Goal: Use online tool/utility: Utilize a website feature to perform a specific function

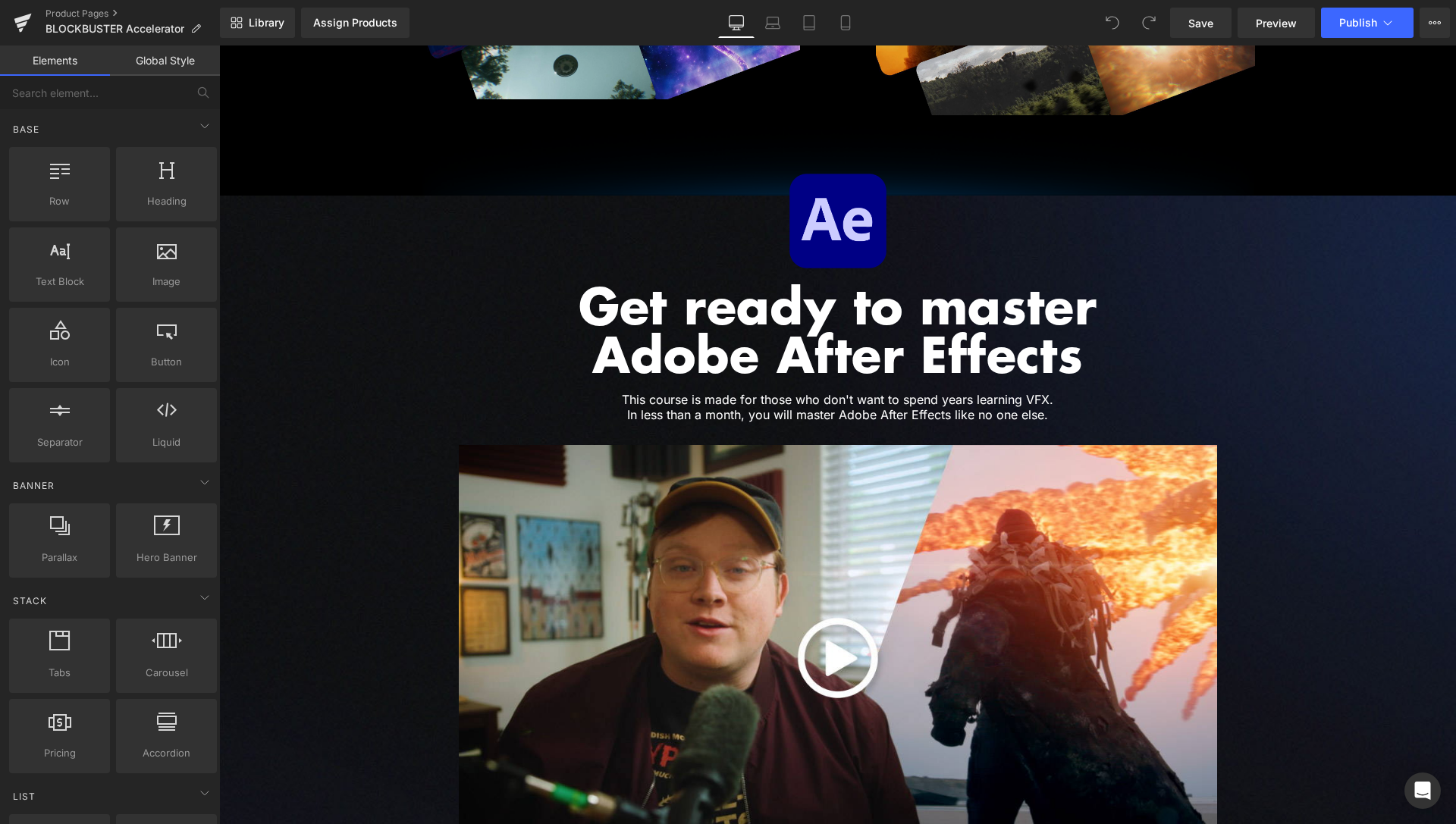
scroll to position [2938, 0]
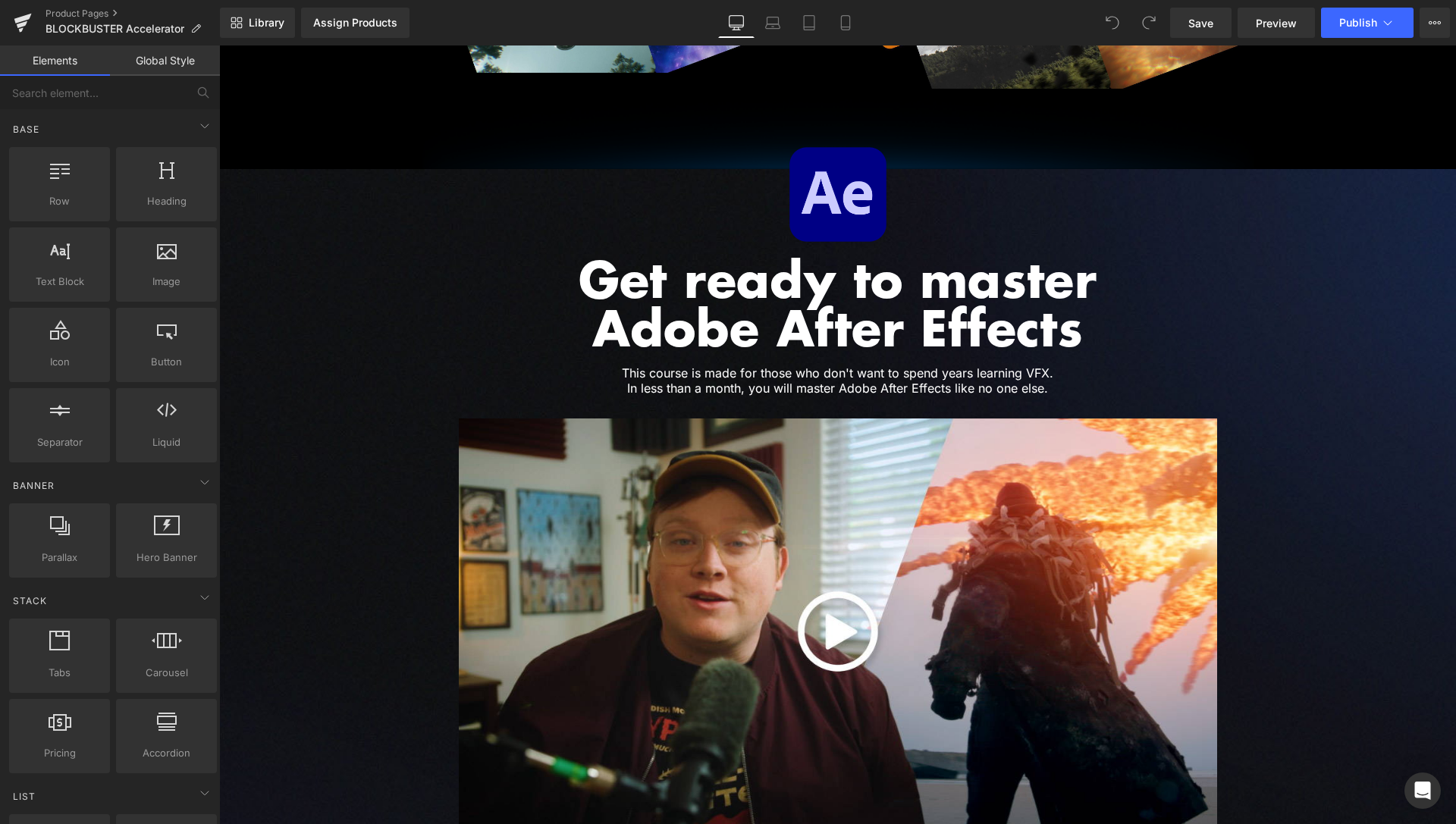
click at [880, 366] on h1 "This course is made for those who don't want to spend years learning VFX. In le…" at bounding box center [837, 381] width 782 height 29
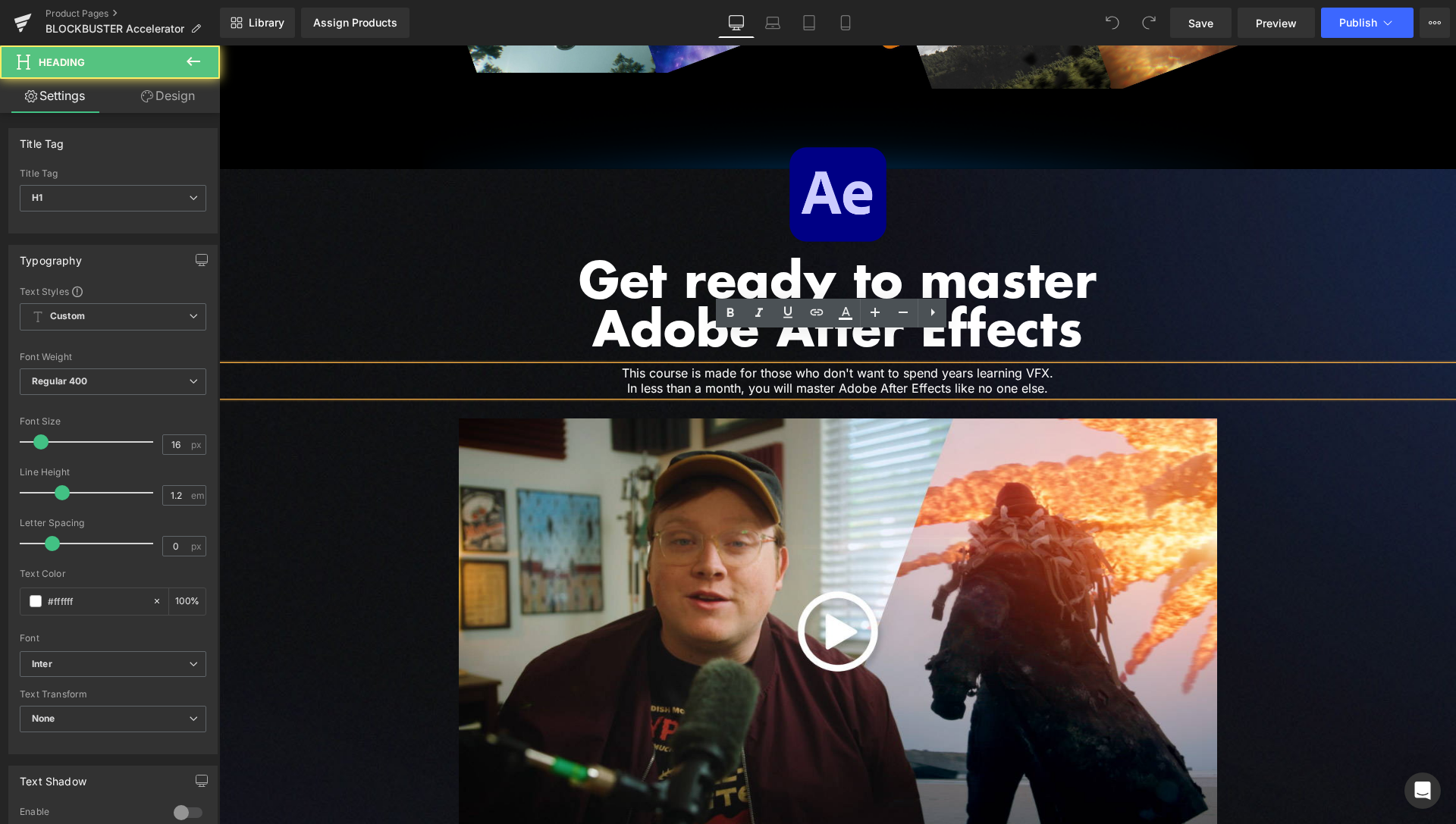
click at [649, 366] on h1 "This course is made for those who don't want to spend years learning VFX. In le…" at bounding box center [837, 381] width 782 height 29
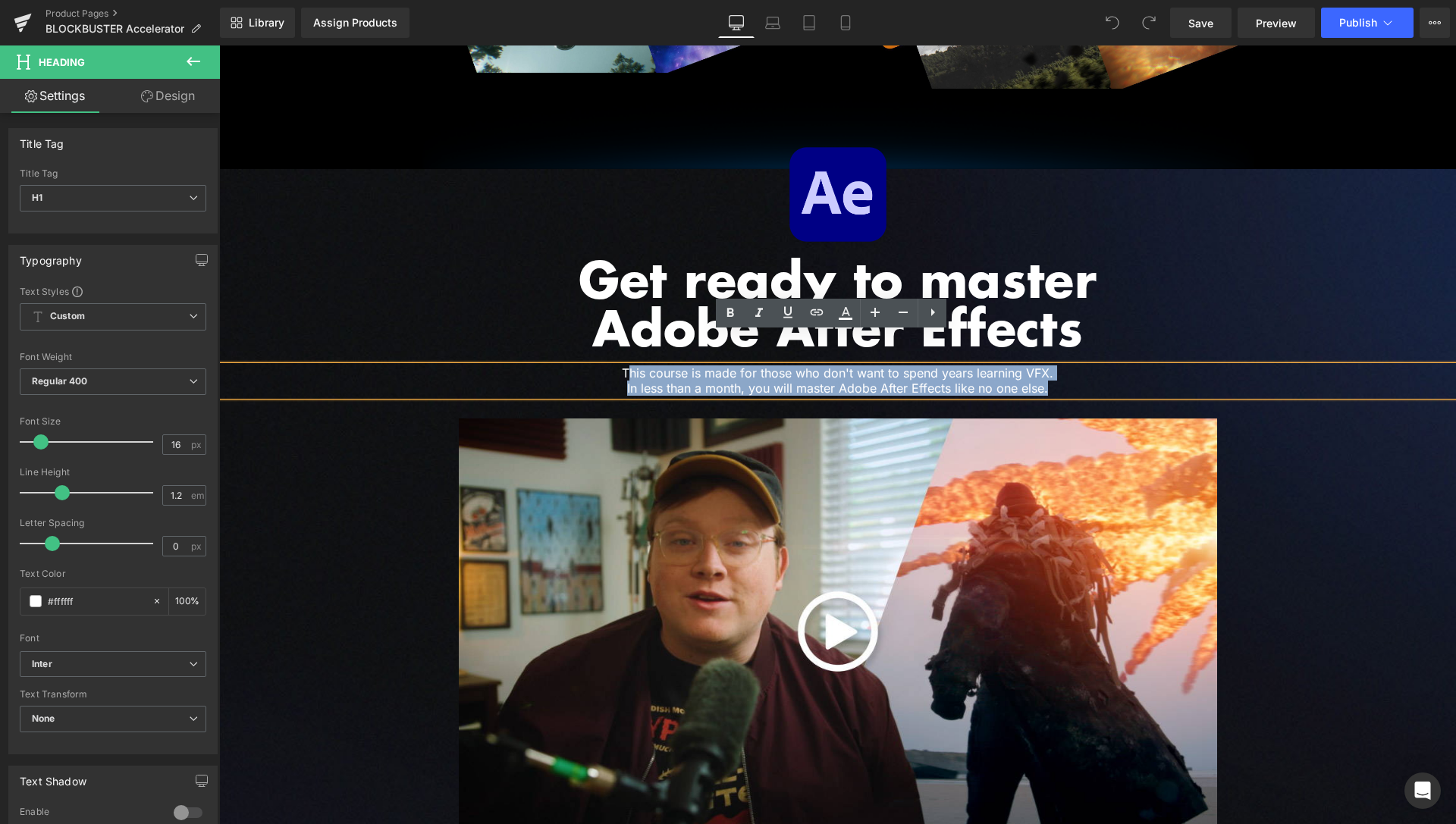
drag, startPoint x: 624, startPoint y: 339, endPoint x: 1046, endPoint y: 362, distance: 422.6
click at [1051, 366] on div "This course is made for those who don't want to spend years learning VFX. In le…" at bounding box center [837, 381] width 1237 height 29
paste div
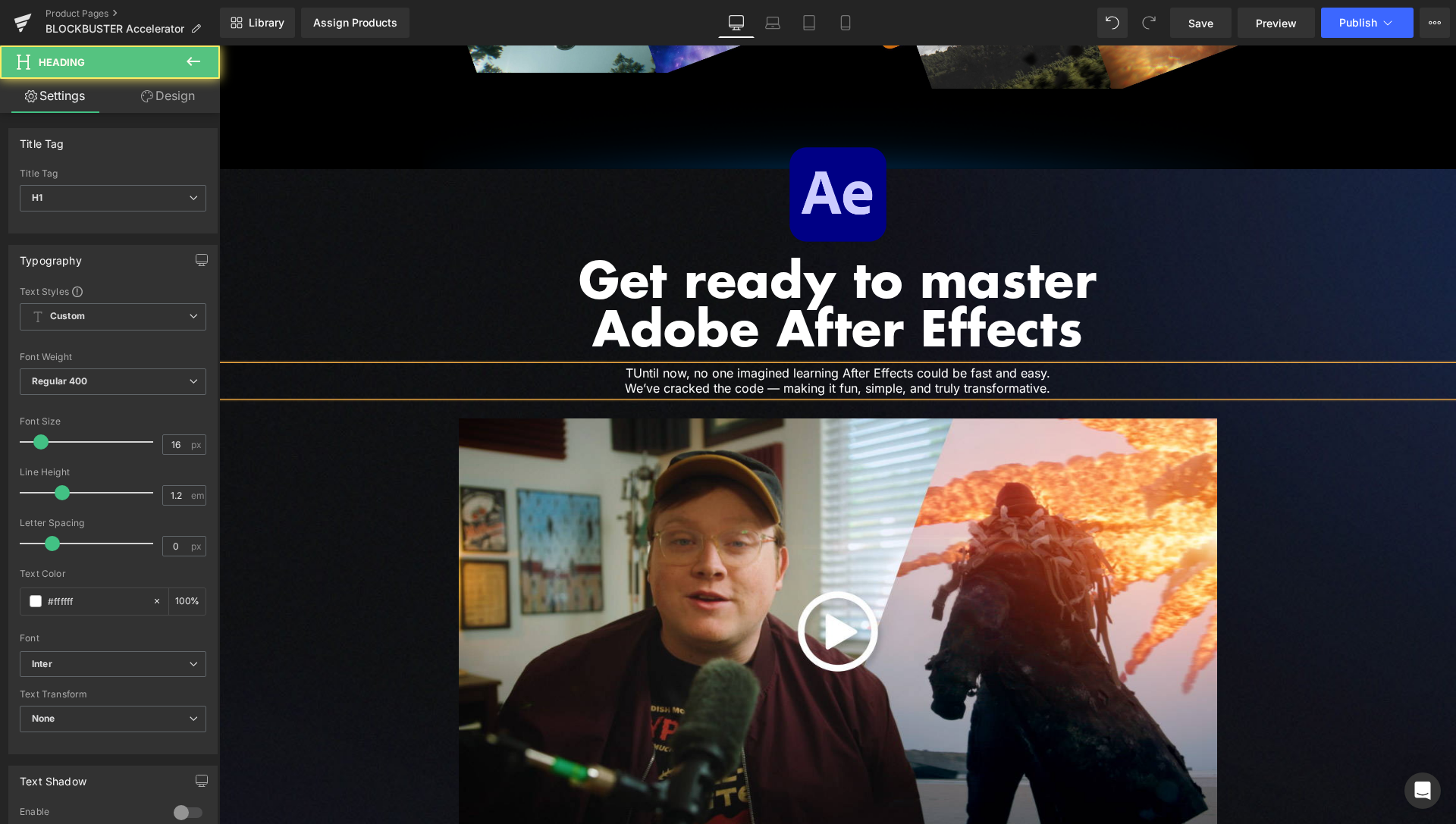
click at [628, 366] on h1 "TUntil now, no one imagined learning After Effects could be fast and easy. We’v…" at bounding box center [837, 381] width 782 height 29
click at [1217, 242] on div "Get ready to master Adobe After Effects Heading Until now, no one imagined lear…" at bounding box center [837, 318] width 1237 height 152
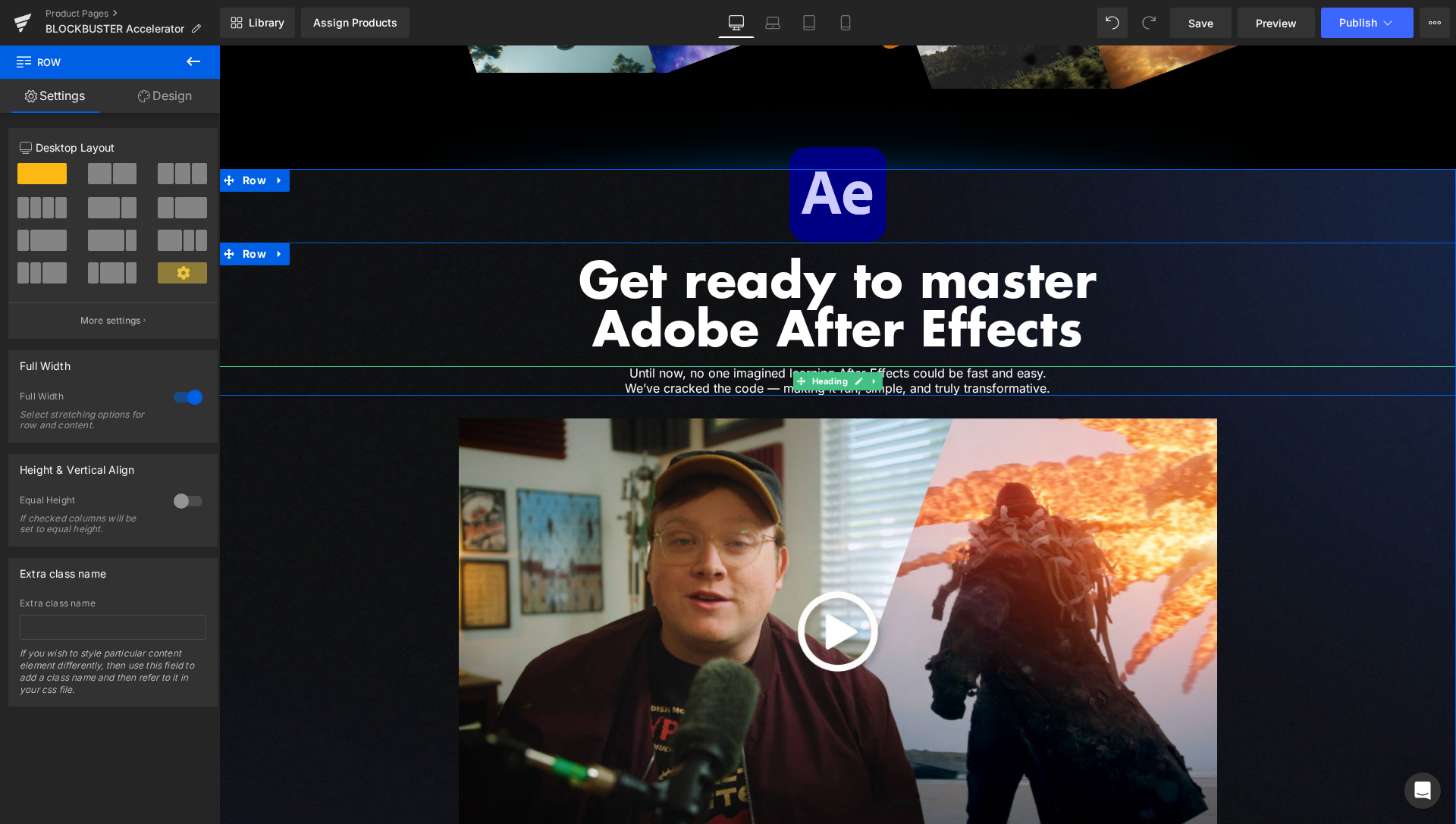
click at [772, 366] on h1 "Until now, no one imagined learning After Effects could be fast and easy. We’ve…" at bounding box center [837, 381] width 782 height 29
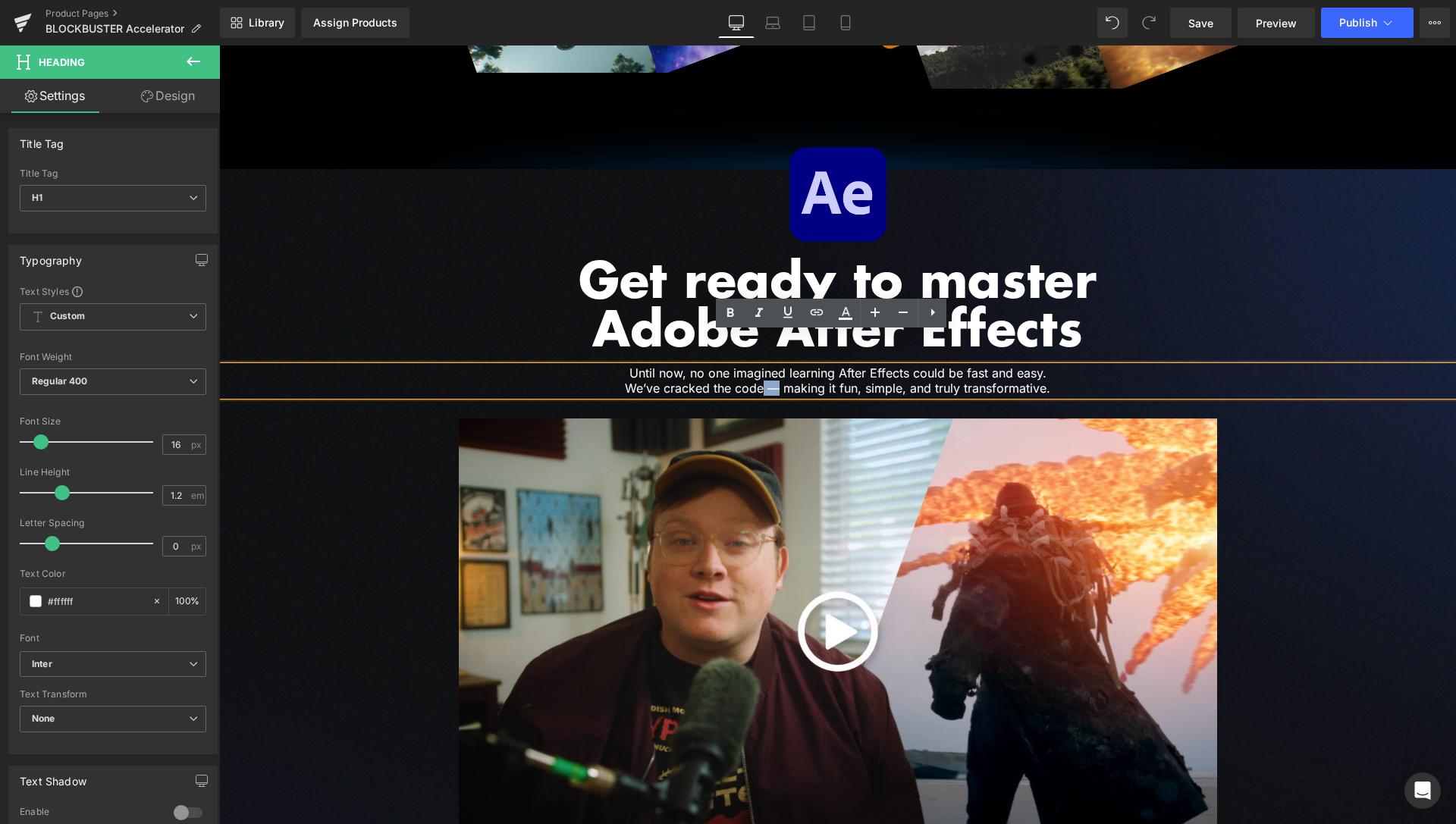
drag, startPoint x: 771, startPoint y: 354, endPoint x: 758, endPoint y: 354, distance: 13.0
click at [758, 366] on h1 "Until now, no one imagined learning After Effects could be fast and easy. We’ve…" at bounding box center [837, 381] width 782 height 29
click at [1264, 195] on div at bounding box center [837, 194] width 1237 height 96
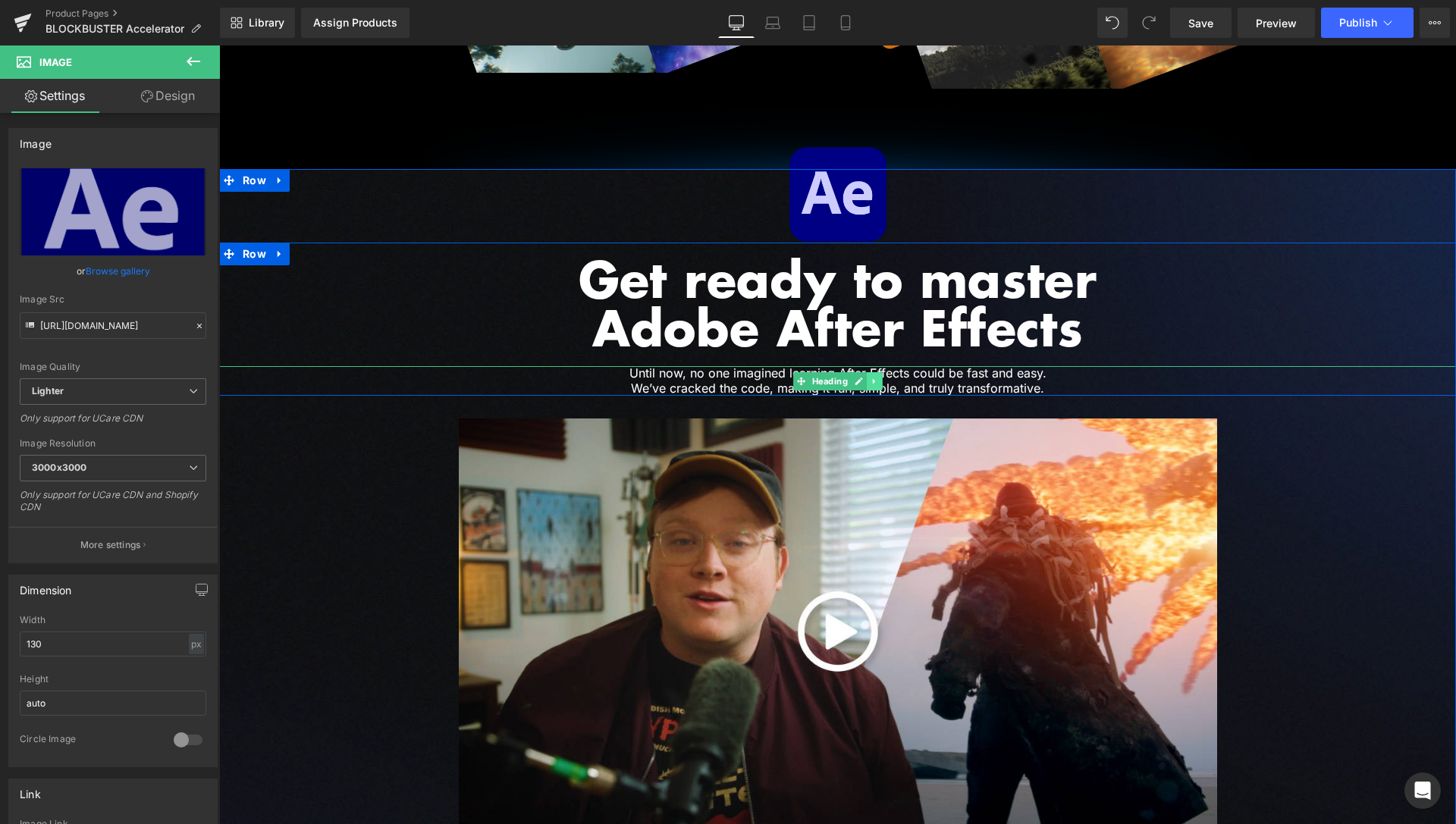
click at [872, 372] on link at bounding box center [875, 381] width 16 height 18
click at [951, 366] on h1 "Until now, no one imagined learning After Effects could be fast and easy. We’ve…" at bounding box center [837, 381] width 782 height 29
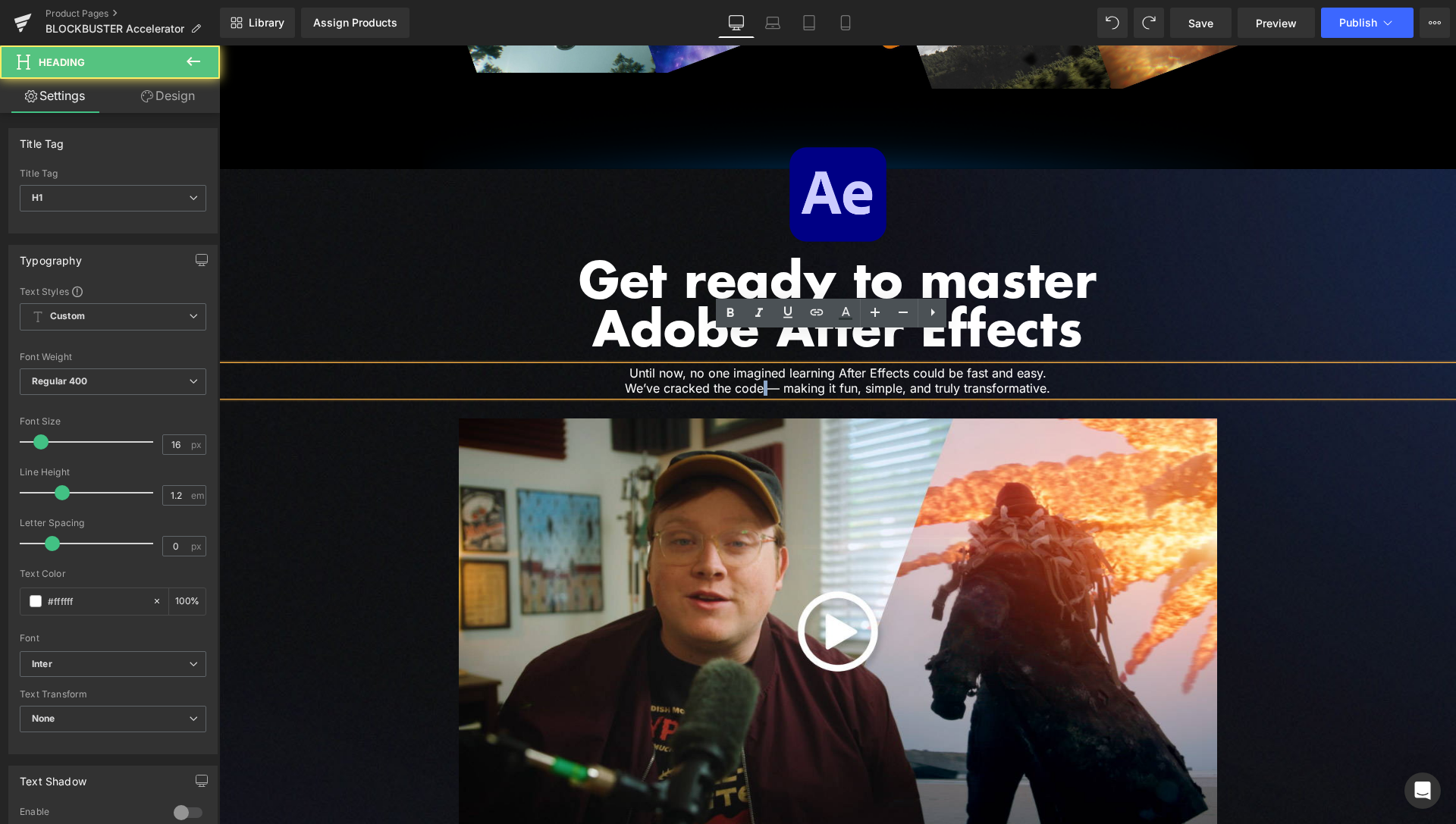
click at [766, 366] on h1 "Until now, no one imagined learning After Effects could be fast and easy. We’ve…" at bounding box center [837, 381] width 782 height 29
click at [1063, 366] on h1 "Until now, no one imagined learning After Effects could be fast and easy. We’ve…" at bounding box center [837, 381] width 782 height 29
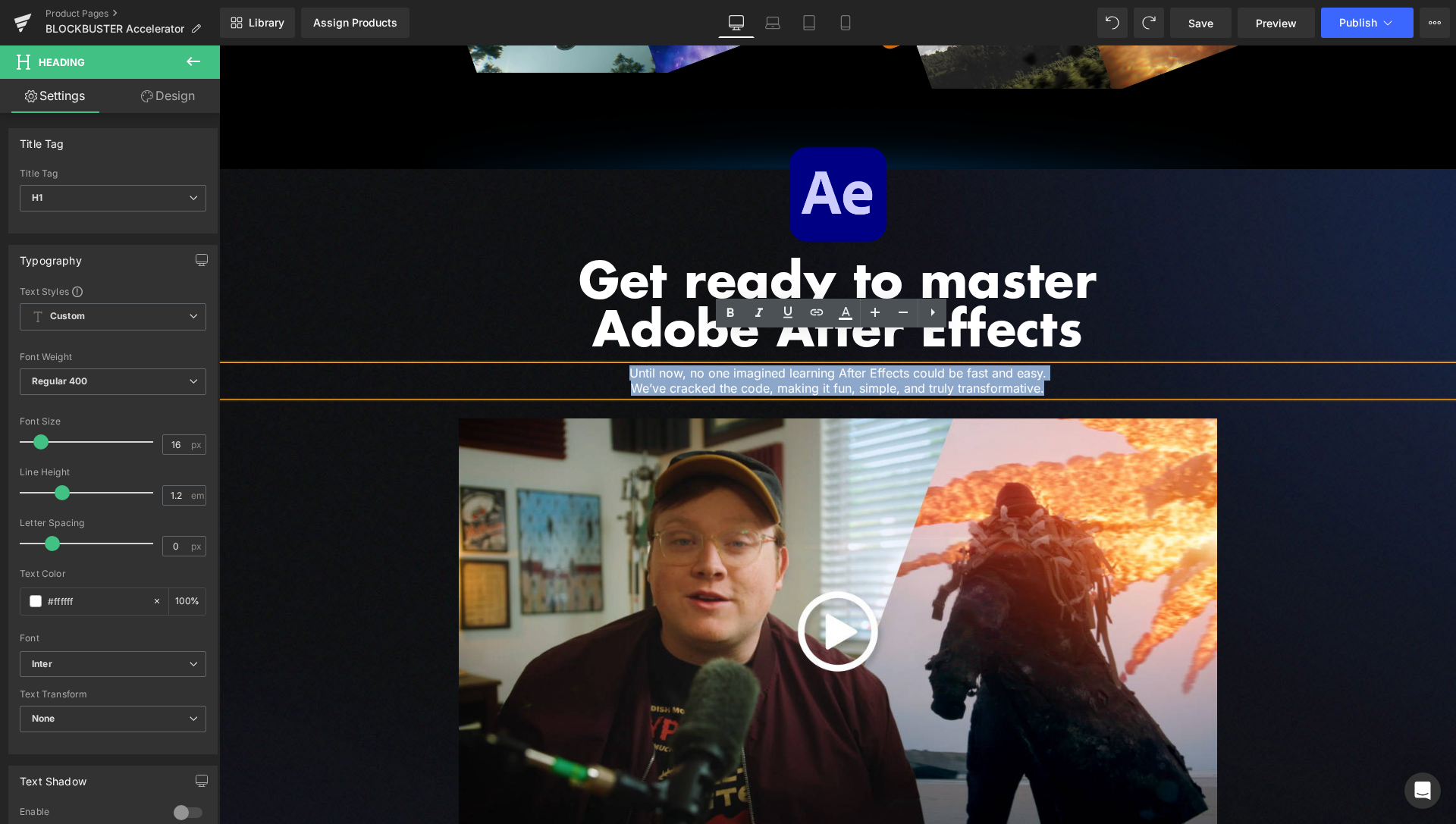
drag, startPoint x: 1062, startPoint y: 354, endPoint x: 576, endPoint y: 342, distance: 486.1
click at [566, 366] on h1 "Until now, no one imagined learning After Effects could be fast and easy. We’ve…" at bounding box center [837, 381] width 782 height 29
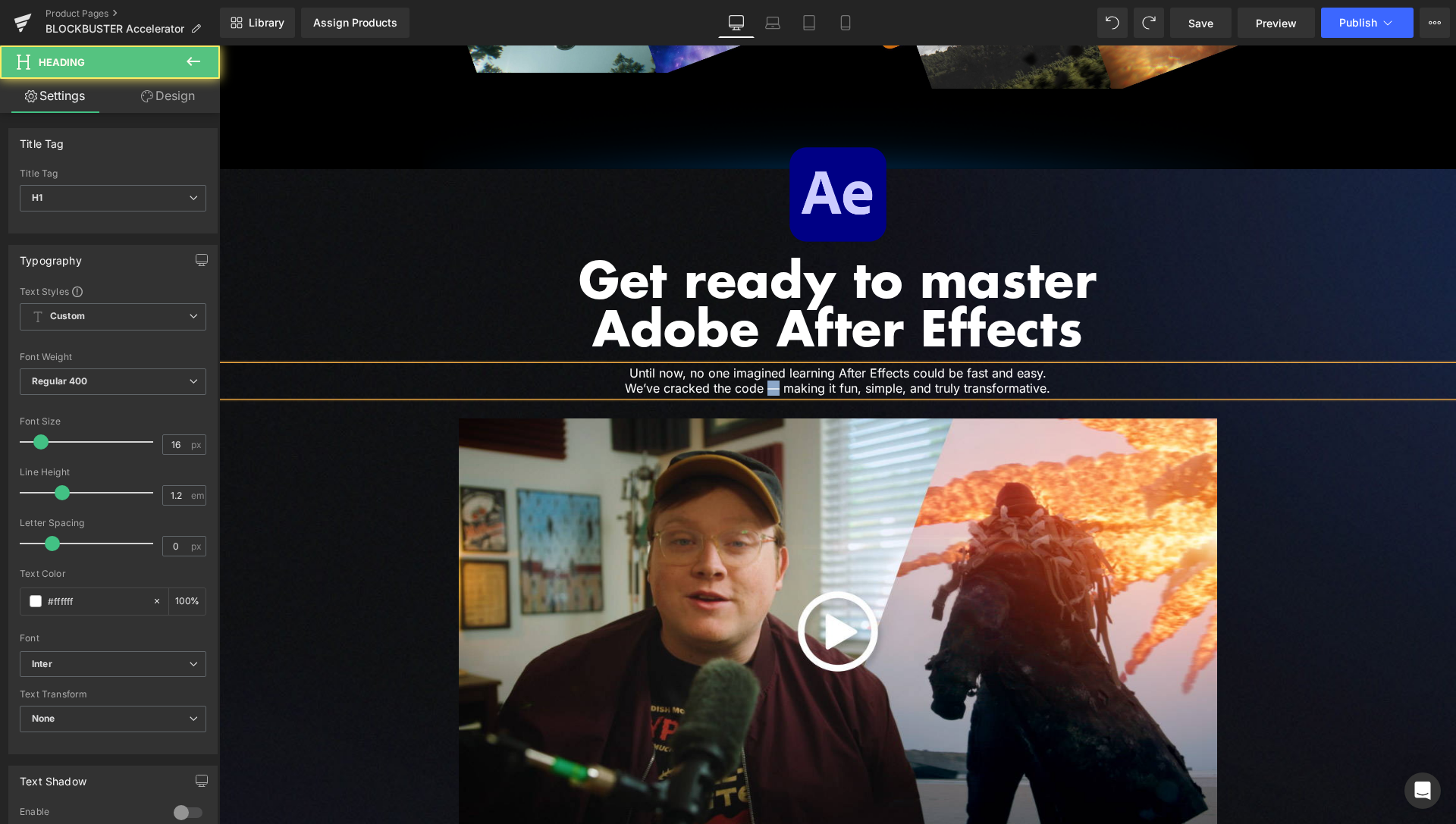
click at [769, 366] on h1 "Until now, no one imagined learning After Effects could be fast and easy. We’ve…" at bounding box center [837, 381] width 782 height 29
click at [1279, 146] on div at bounding box center [837, 194] width 1237 height 96
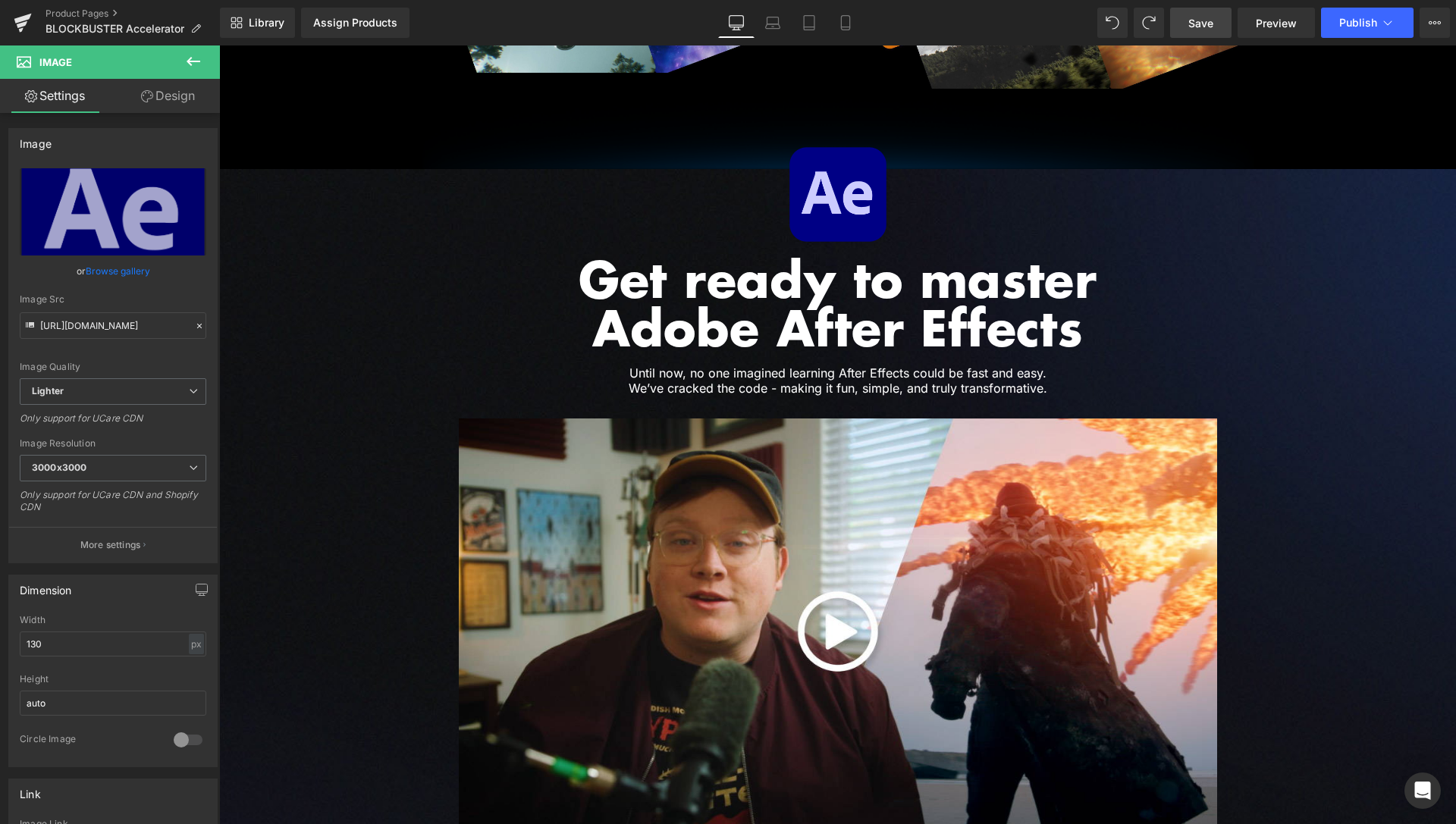
click at [1221, 26] on link "Save" at bounding box center [1201, 22] width 62 height 30
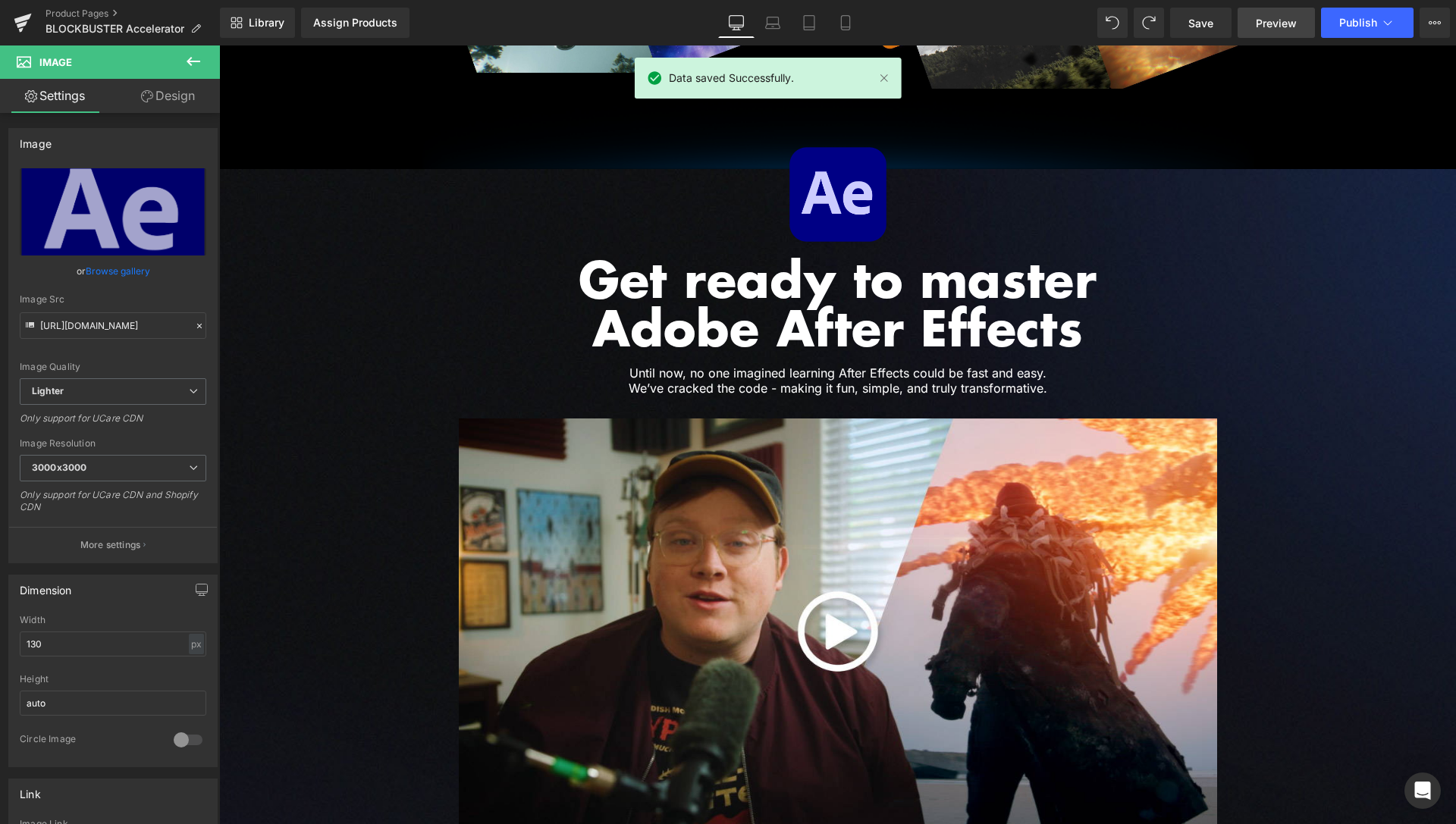
click at [1261, 22] on span "Preview" at bounding box center [1276, 23] width 41 height 16
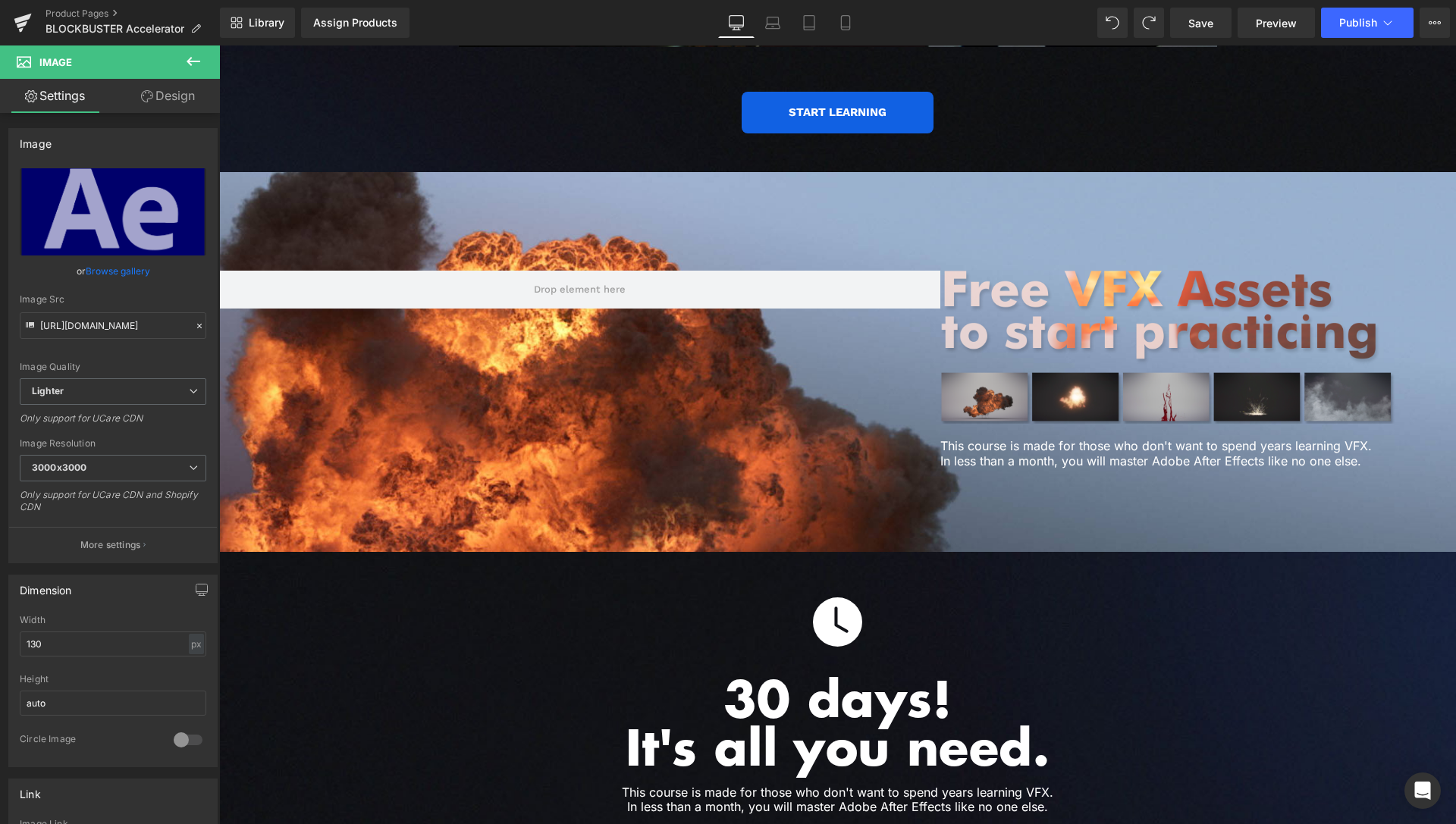
scroll to position [3711, 0]
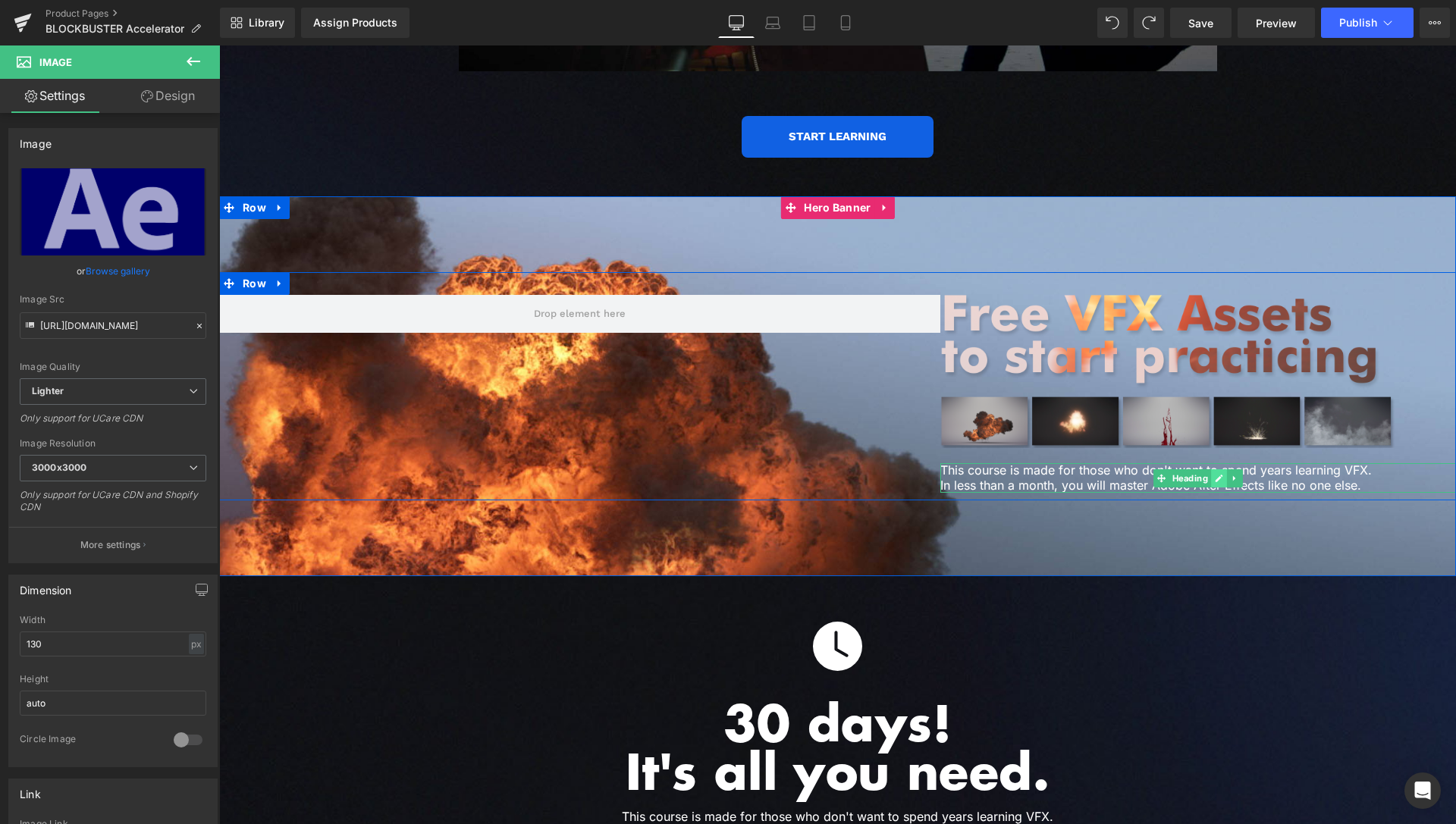
click at [1217, 474] on icon at bounding box center [1219, 478] width 7 height 7
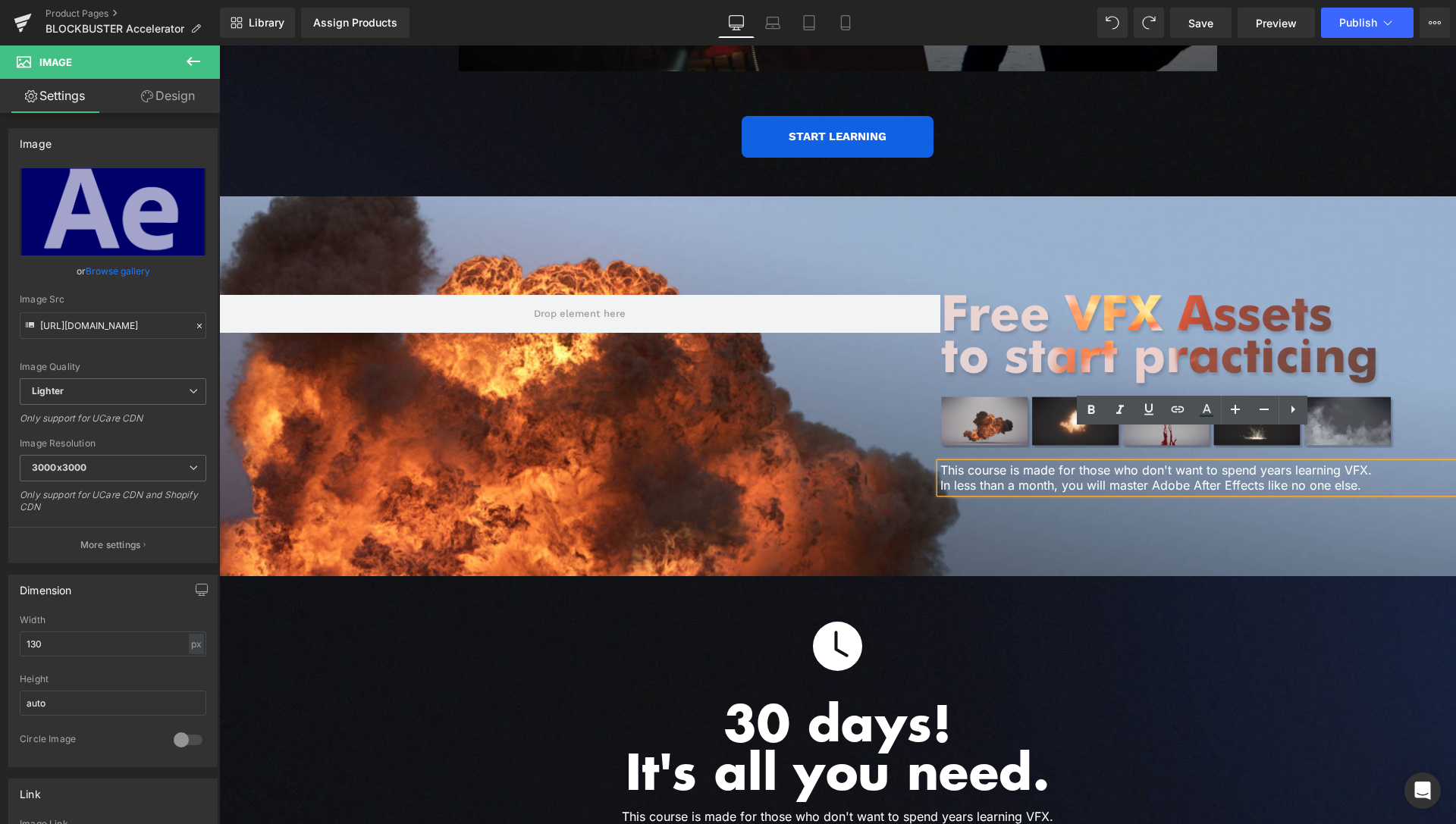
click at [1353, 463] on h1 "This course is made for those who don't want to spend years learning VFX. In le…" at bounding box center [1198, 478] width 515 height 29
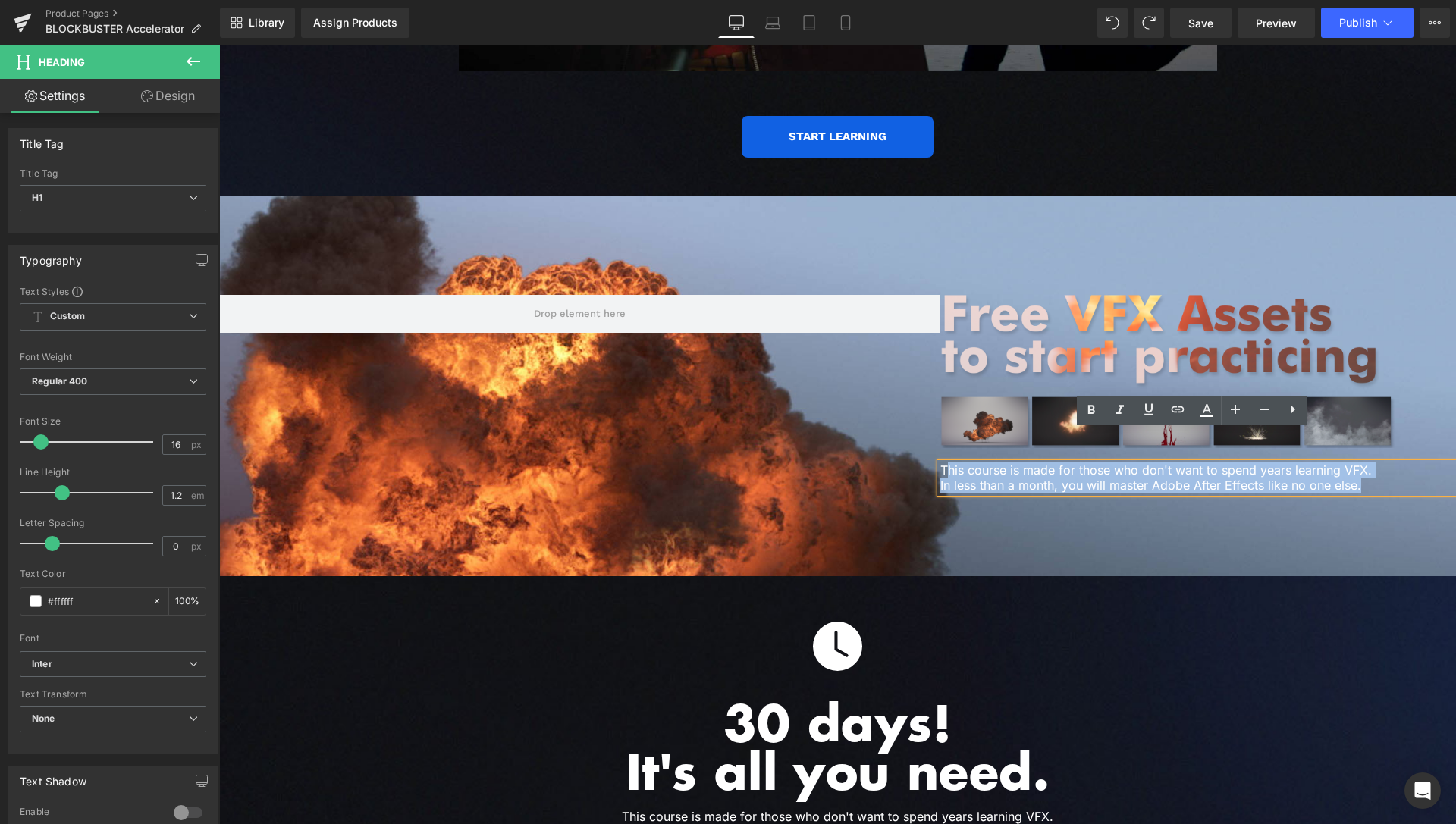
drag, startPoint x: 1337, startPoint y: 452, endPoint x: 940, endPoint y: 431, distance: 397.6
click at [941, 463] on h1 "This course is made for those who don't want to spend years learning VFX. In le…" at bounding box center [1198, 478] width 515 height 29
paste div
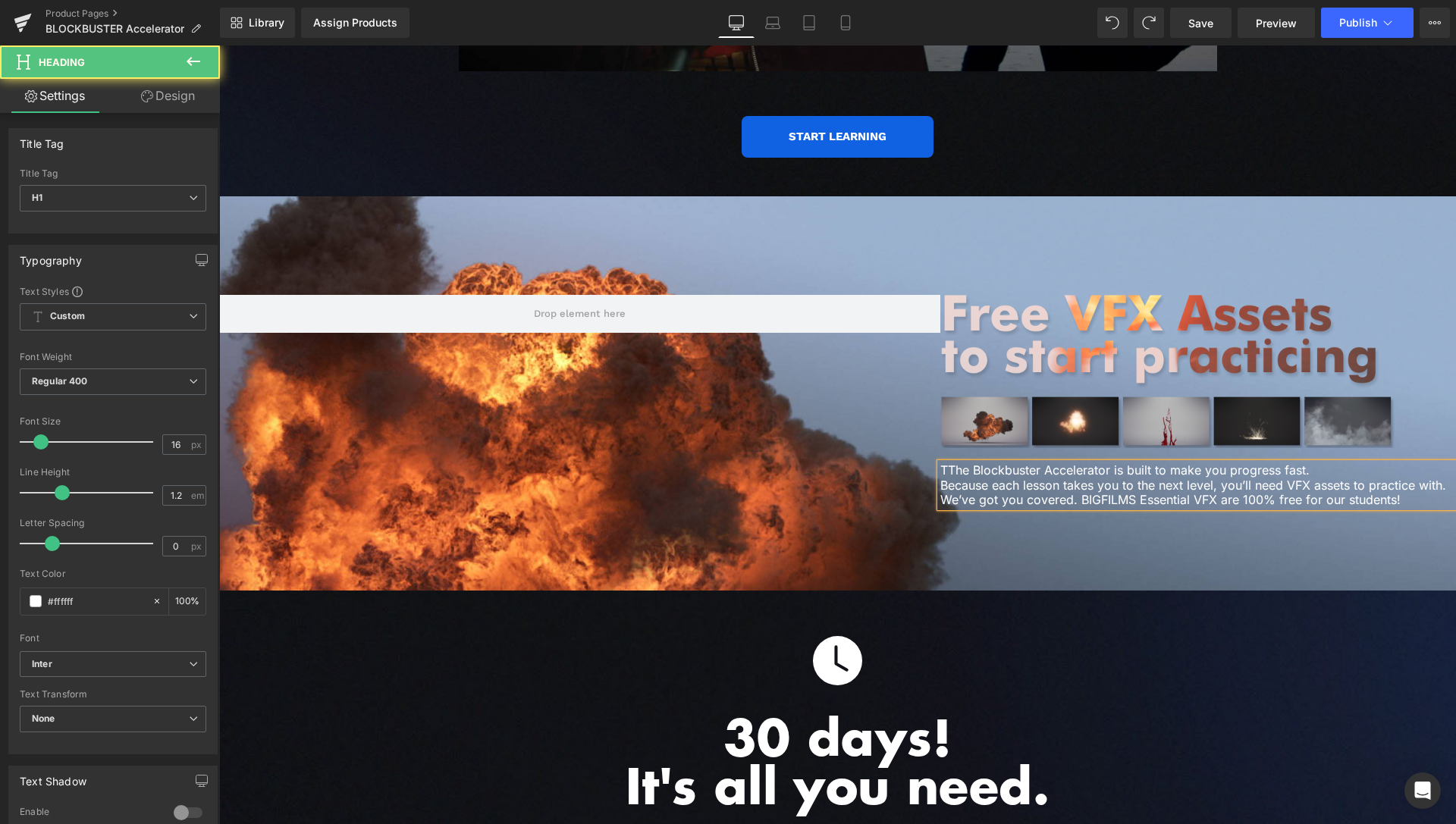
click at [941, 463] on h1 "TThe Blockbuster Accelerator is built to make you progress fast. Because each l…" at bounding box center [1198, 485] width 515 height 44
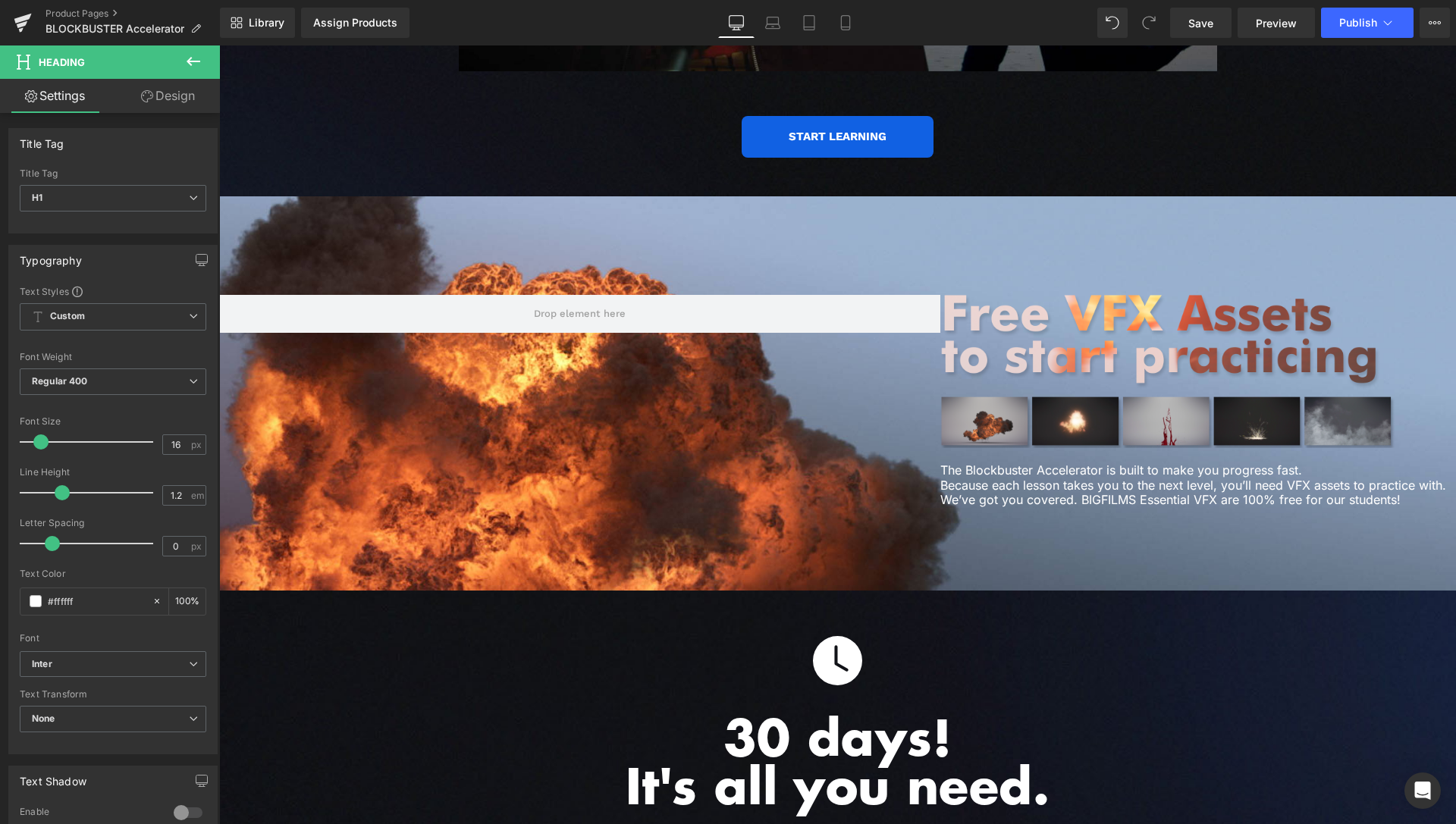
click at [183, 93] on link "Design" at bounding box center [167, 96] width 110 height 34
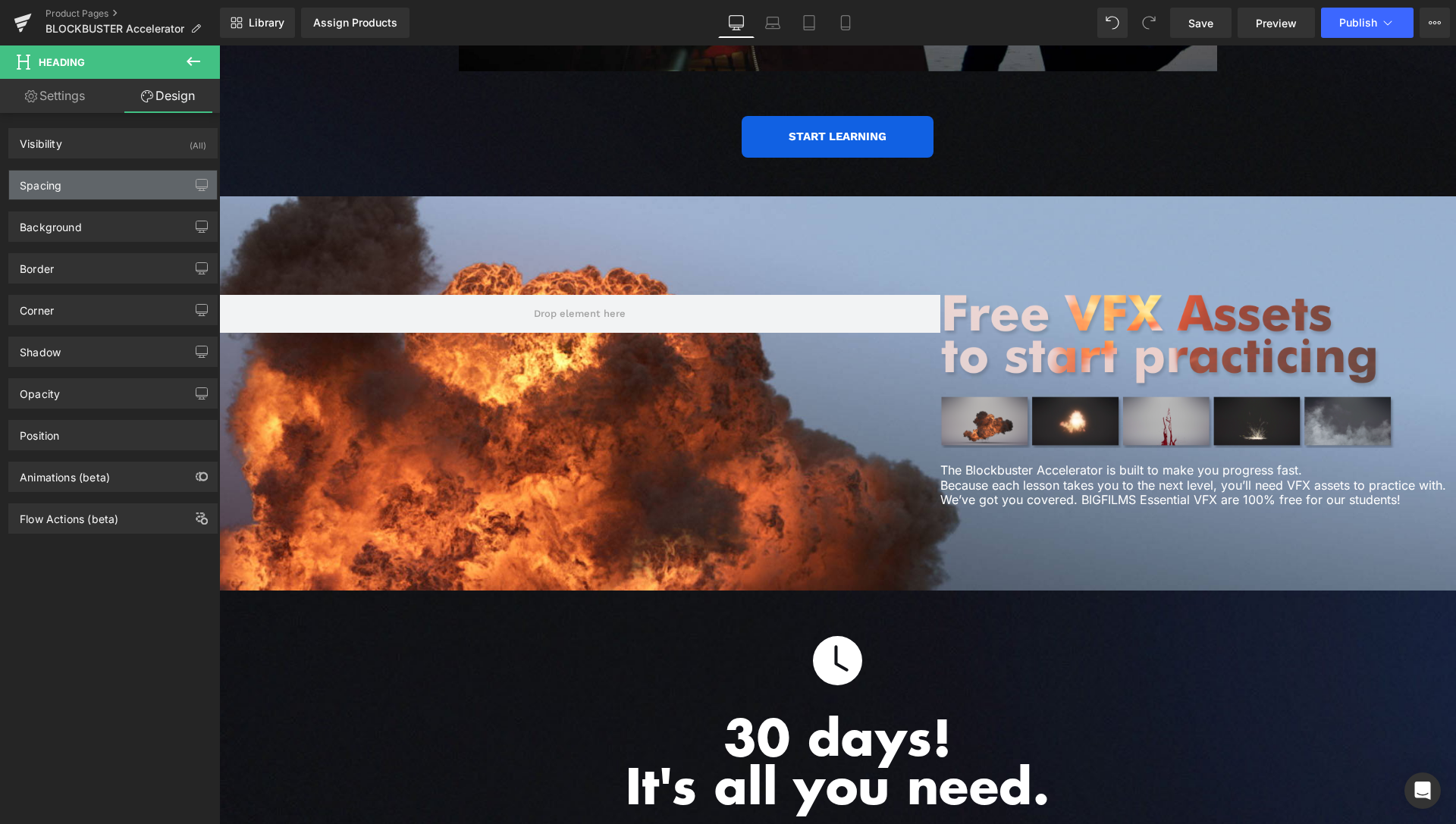
click at [118, 186] on div "Spacing" at bounding box center [113, 185] width 208 height 29
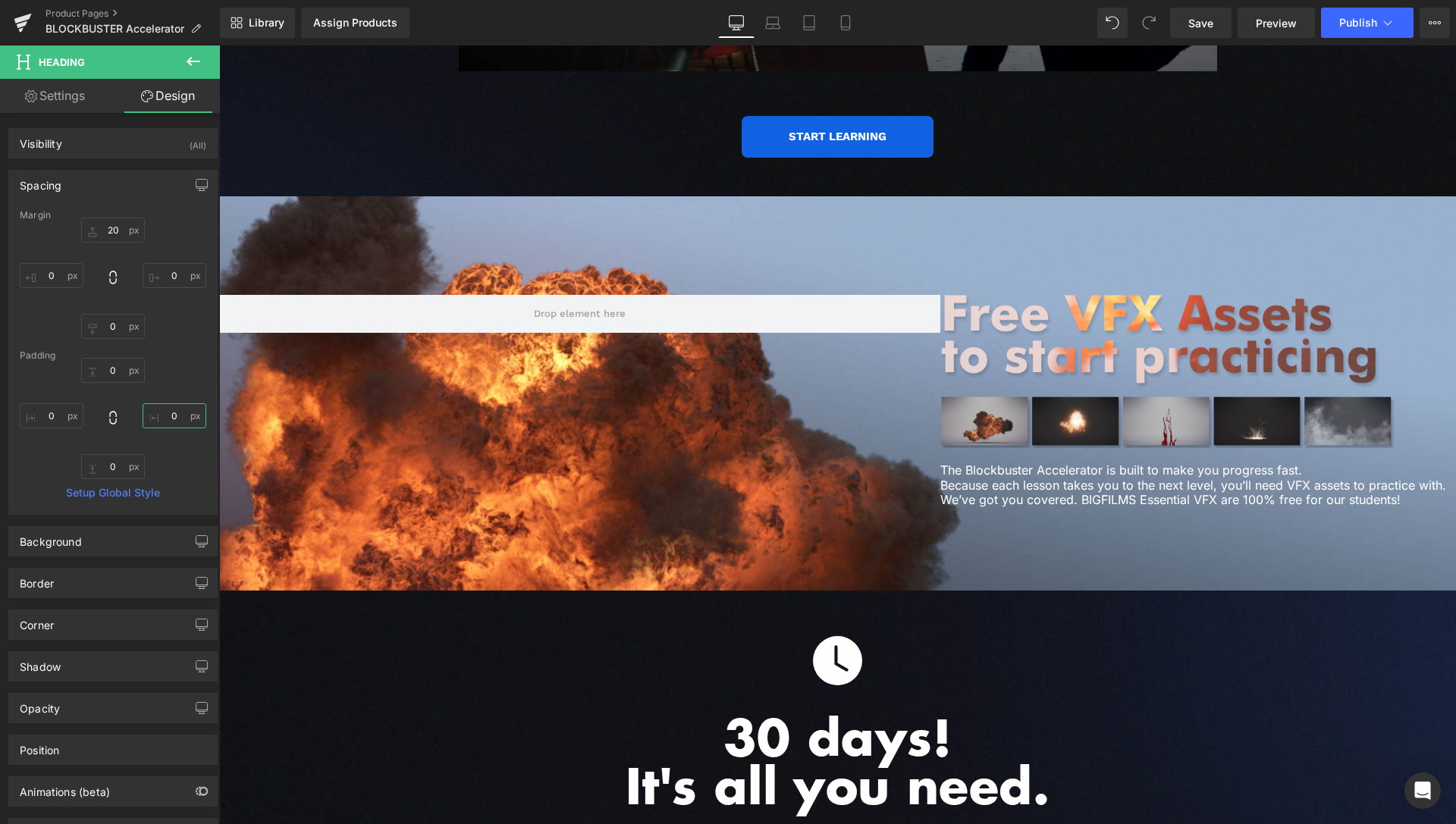
click at [165, 422] on input "text" at bounding box center [174, 415] width 64 height 25
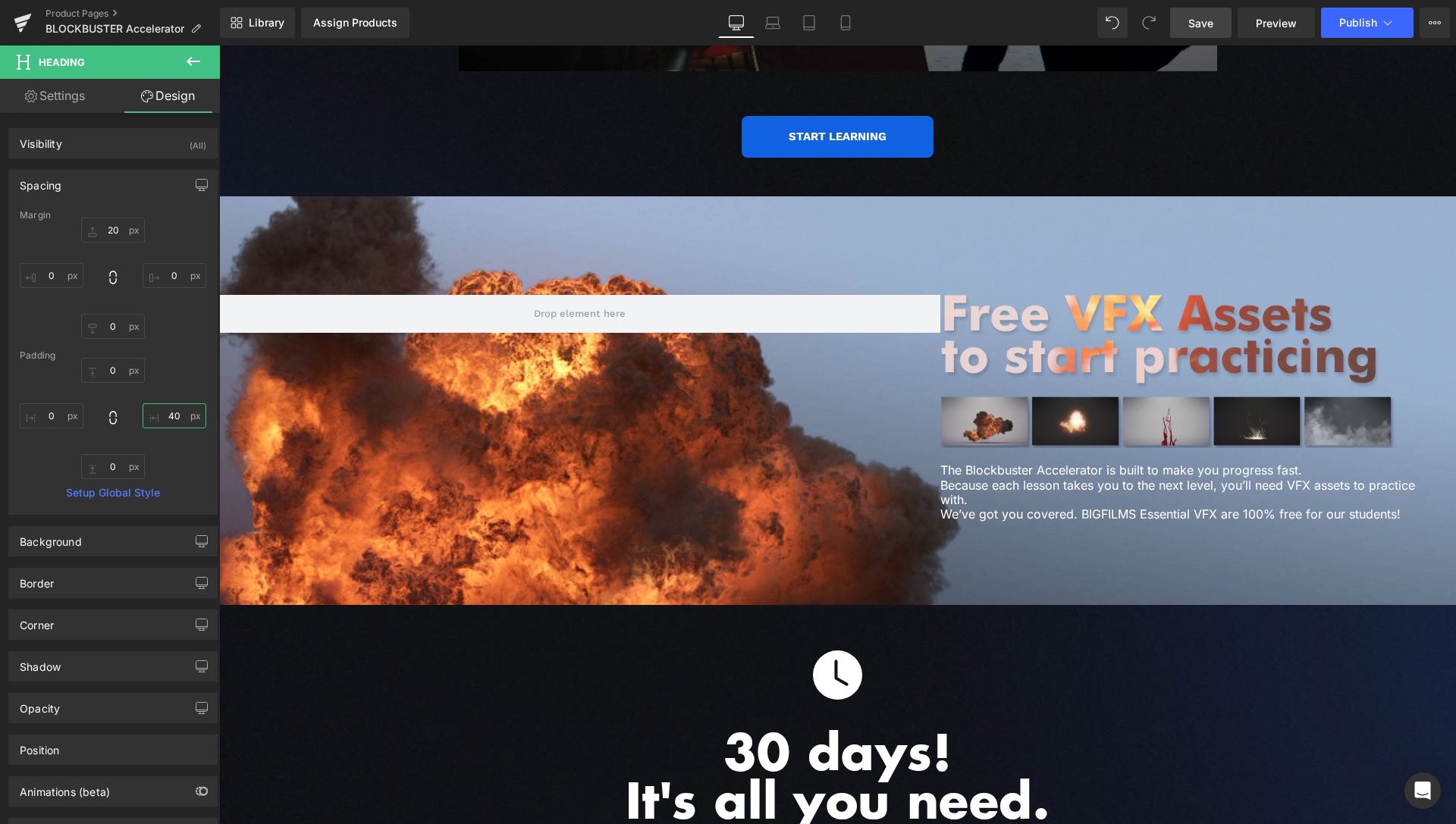
type input "40"
click at [1206, 22] on span "Save" at bounding box center [1201, 23] width 25 height 16
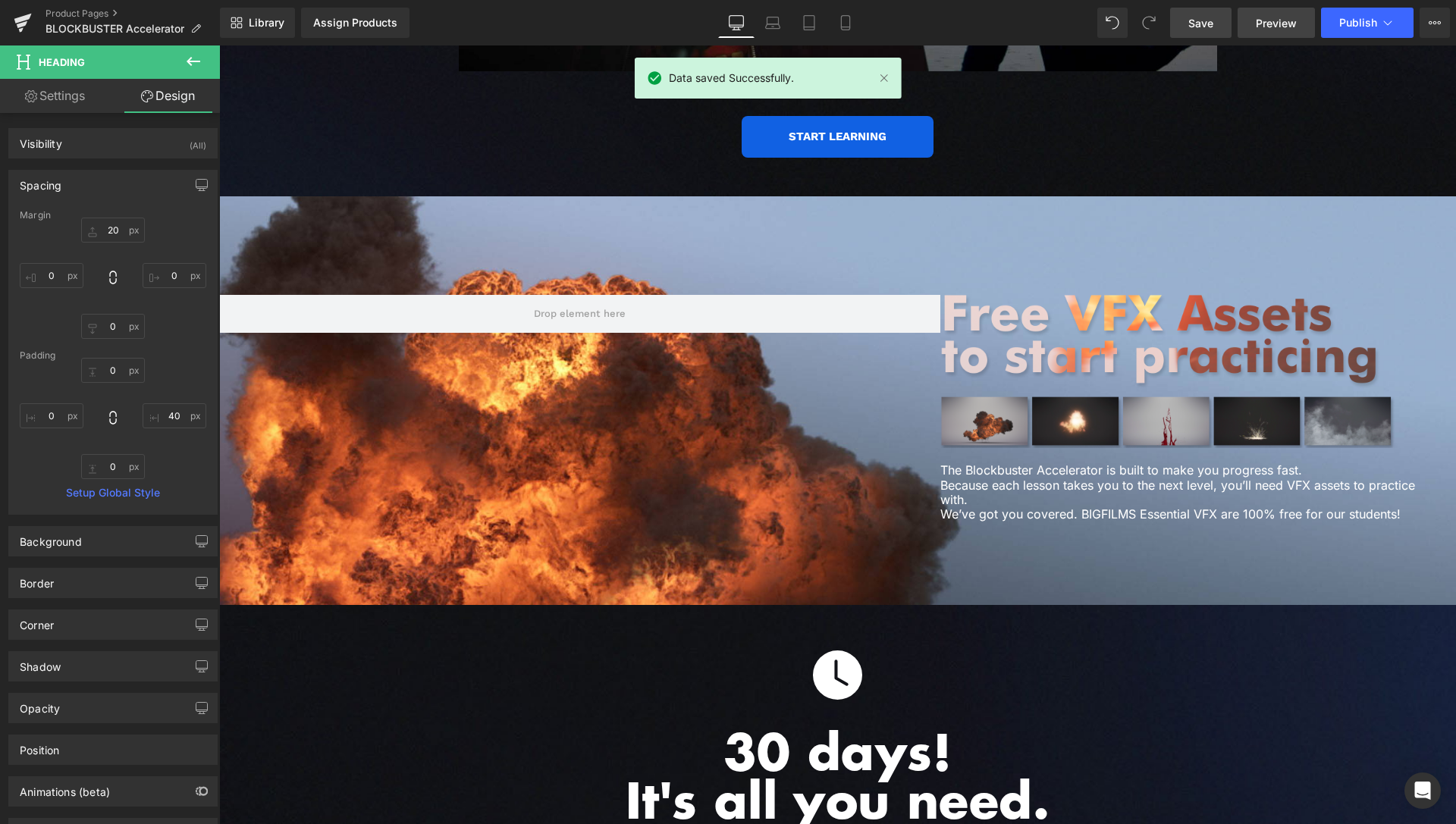
click at [1266, 19] on span "Preview" at bounding box center [1276, 23] width 41 height 16
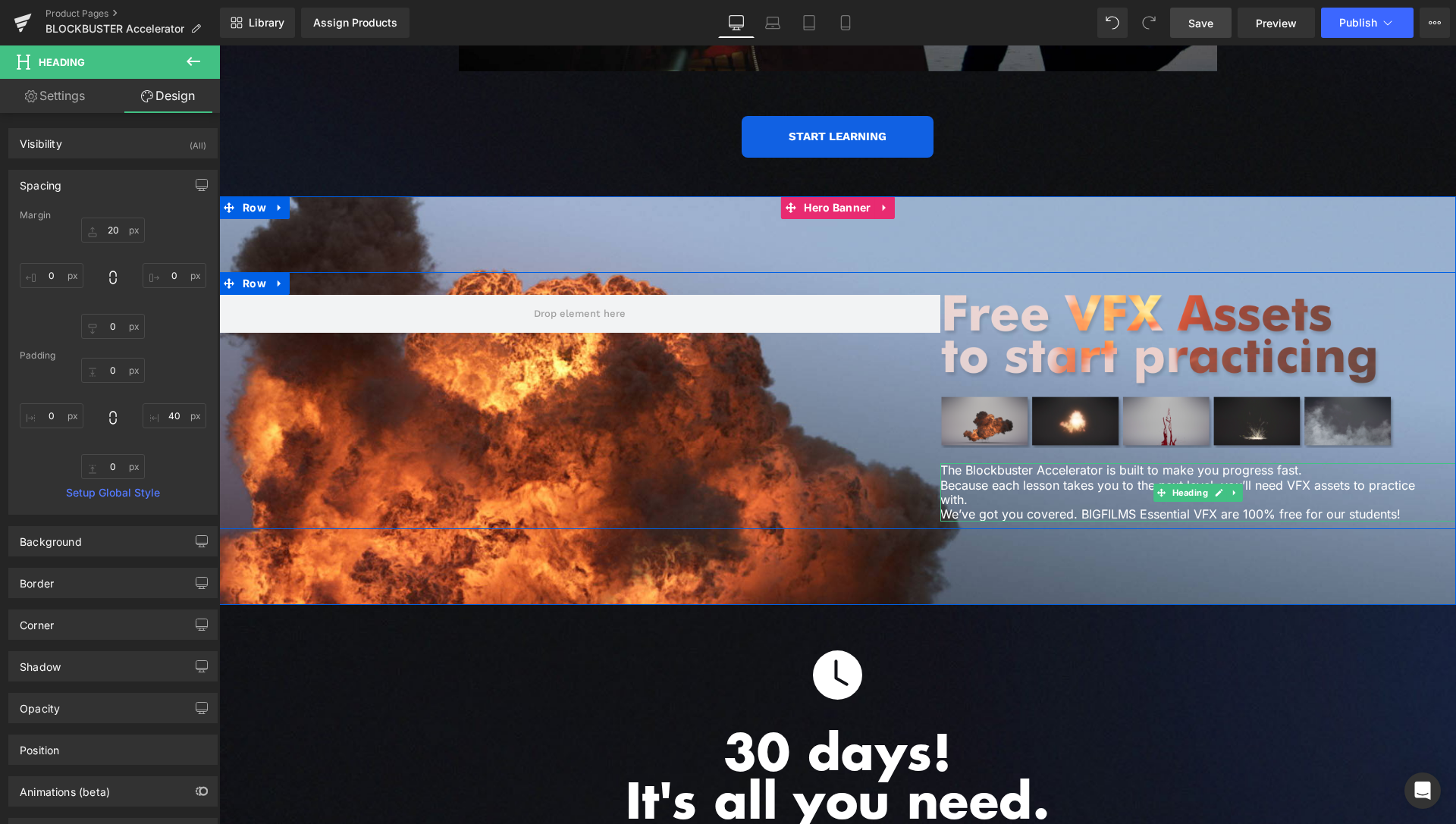
click at [1011, 463] on h1 "The Blockbuster Accelerator is built to make you progress fast. Because each le…" at bounding box center [1183, 492] width 485 height 58
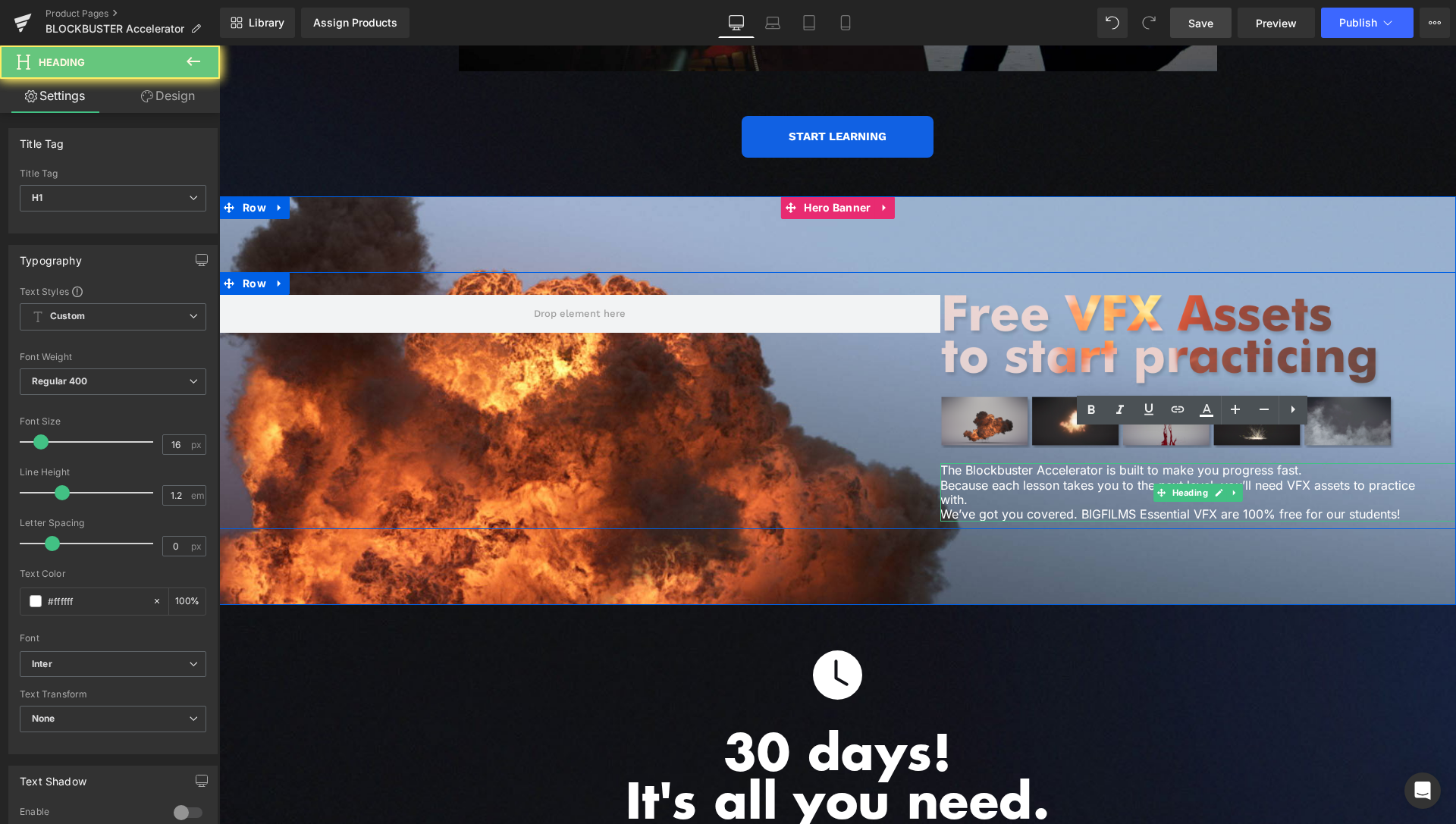
click at [1011, 463] on h1 "The Blockbuster Accelerator is built to make you progress fast. Because each le…" at bounding box center [1183, 492] width 485 height 58
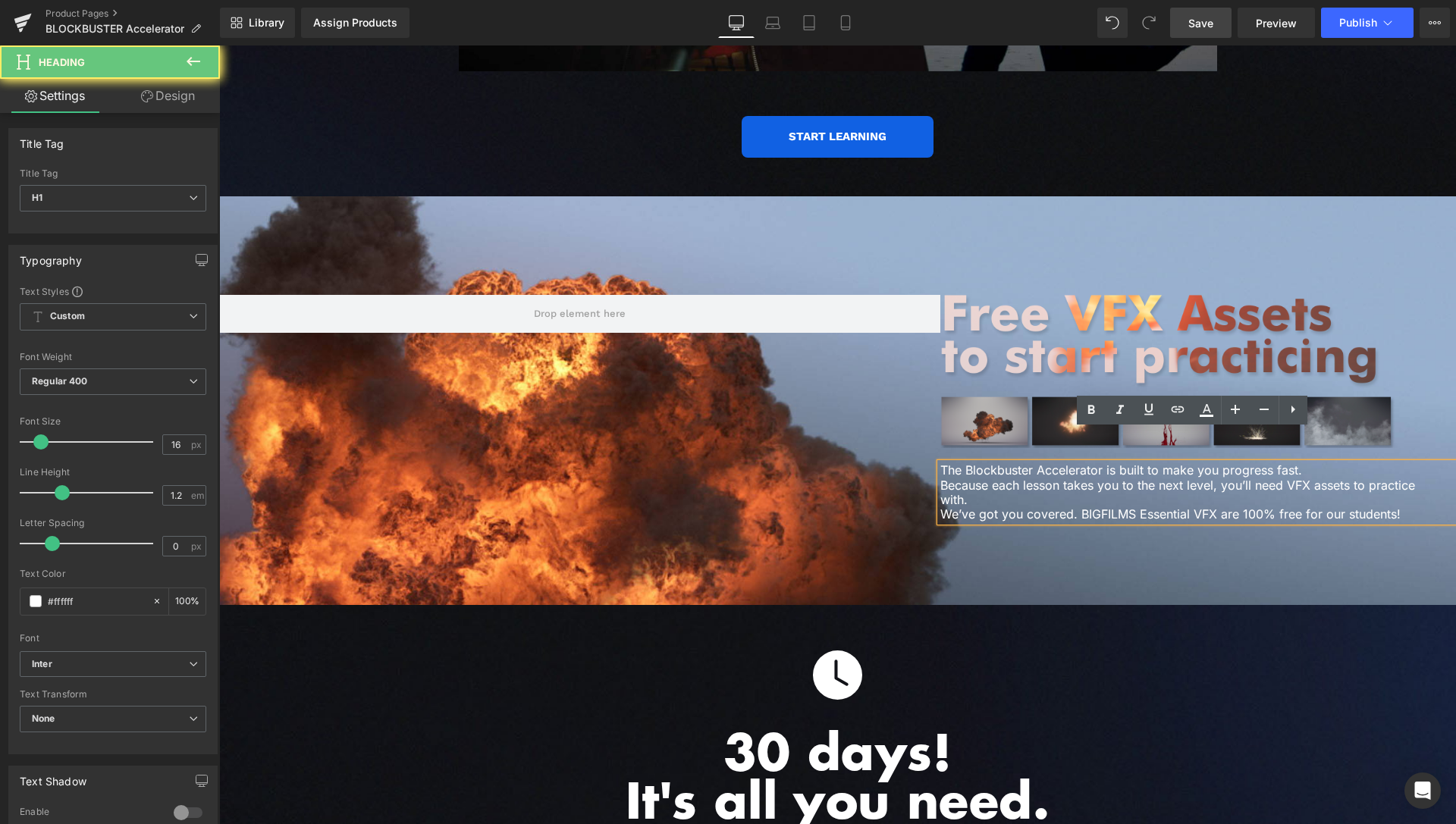
click at [1011, 463] on h1 "The Blockbuster Accelerator is built to make you progress fast. Because each le…" at bounding box center [1183, 492] width 485 height 58
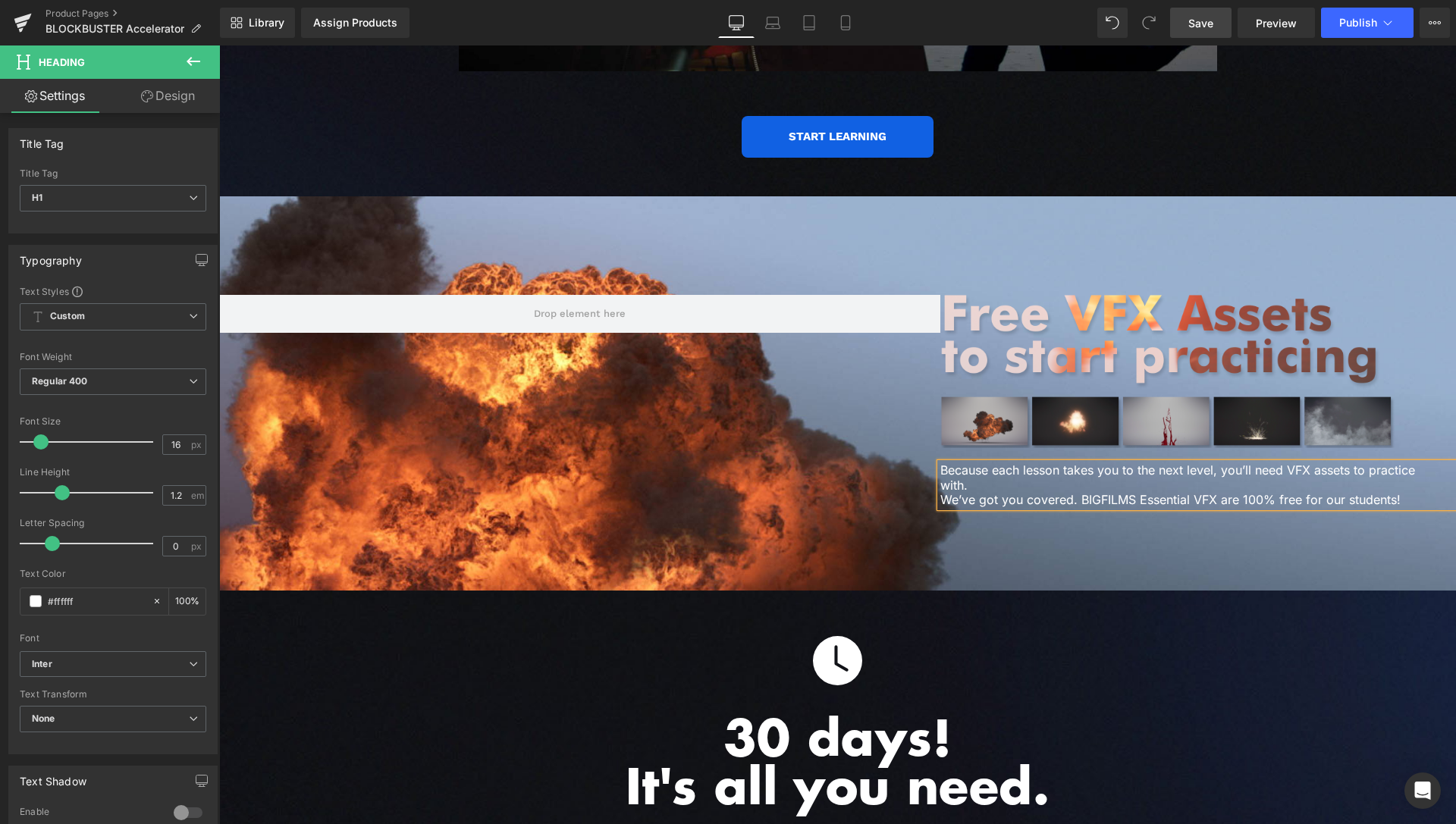
click at [1206, 18] on span "Save" at bounding box center [1201, 23] width 25 height 16
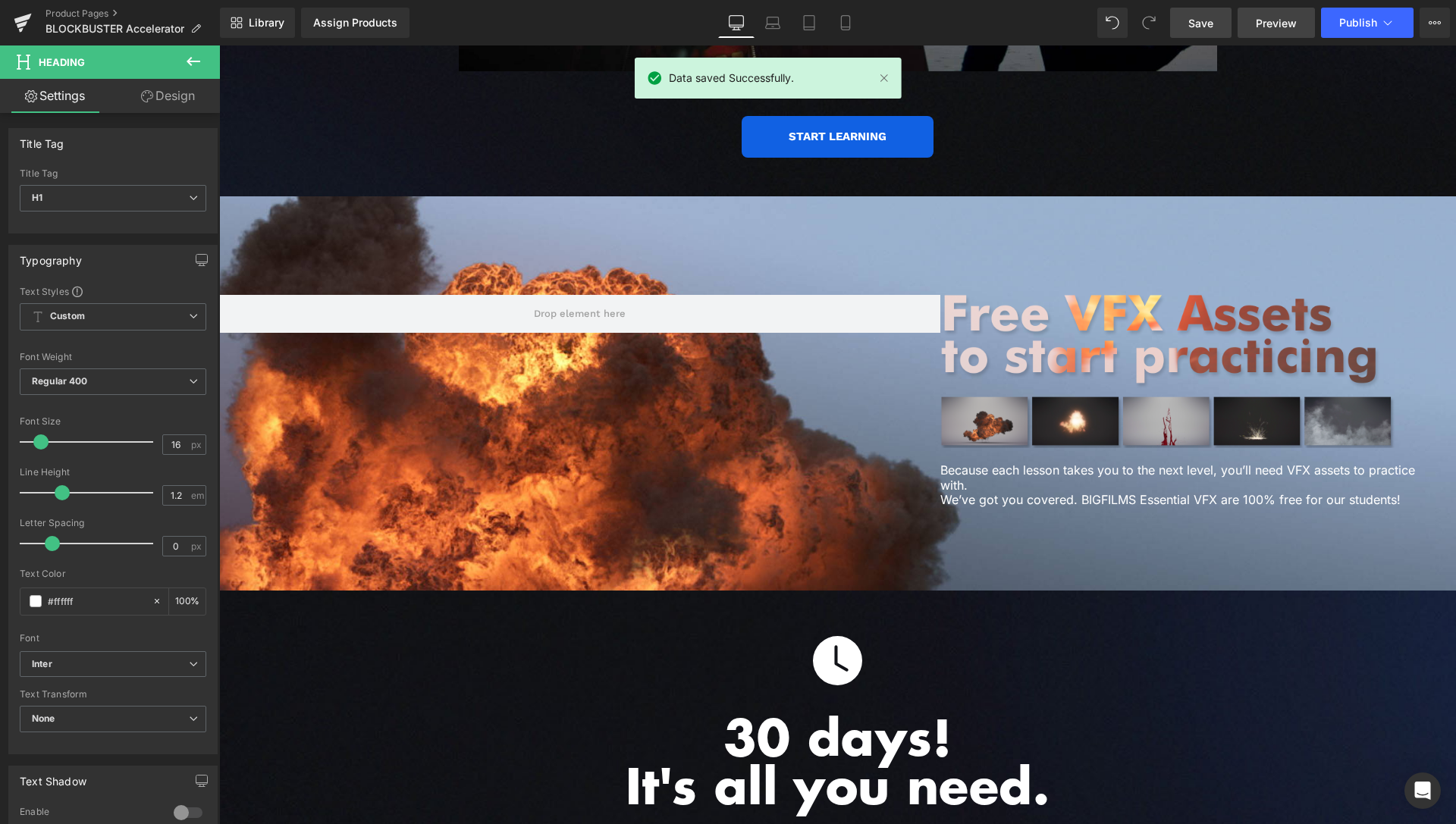
click at [1271, 18] on span "Preview" at bounding box center [1276, 23] width 41 height 16
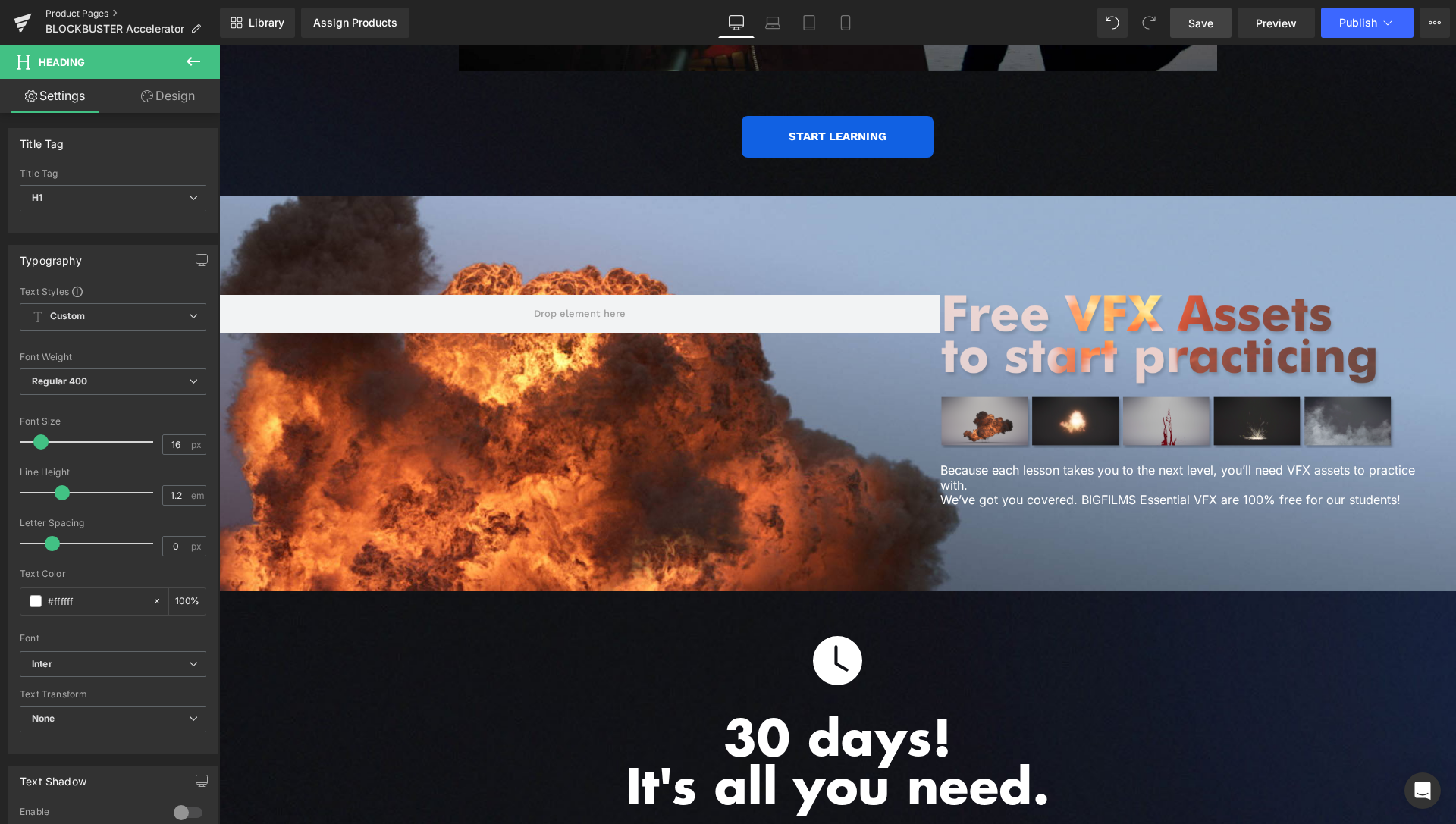
click at [102, 11] on link "Product Pages" at bounding box center [133, 13] width 174 height 12
